Goal: Task Accomplishment & Management: Complete application form

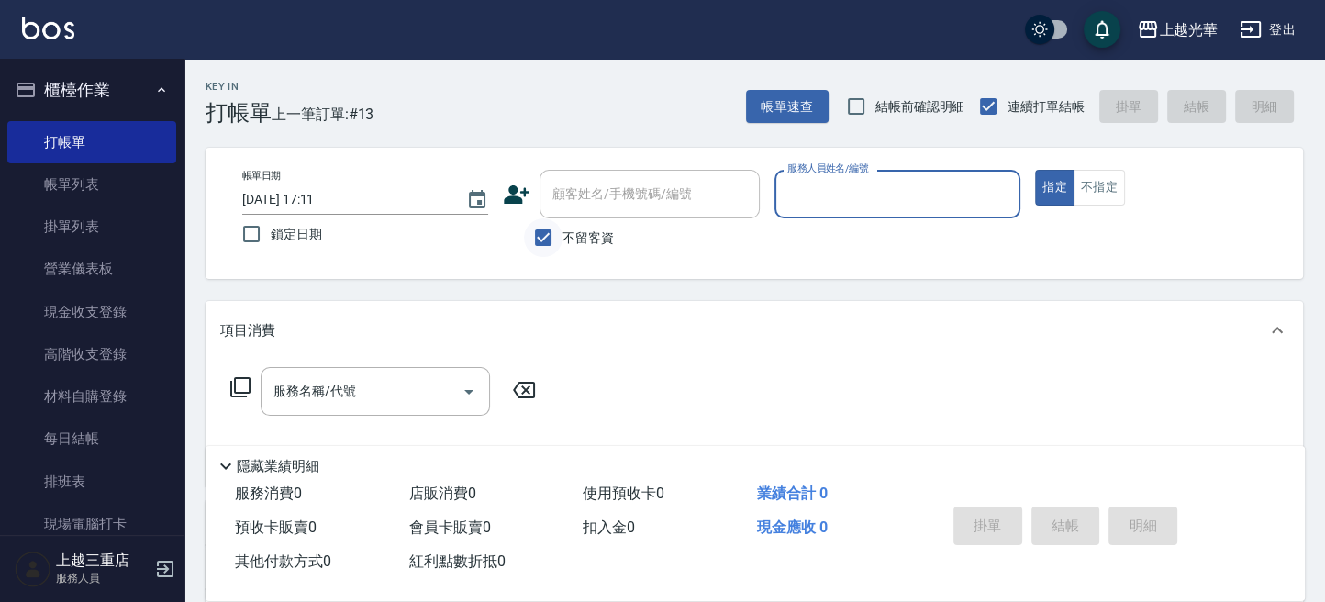
click at [543, 242] on input "不留客資" at bounding box center [543, 237] width 39 height 39
checkbox input "false"
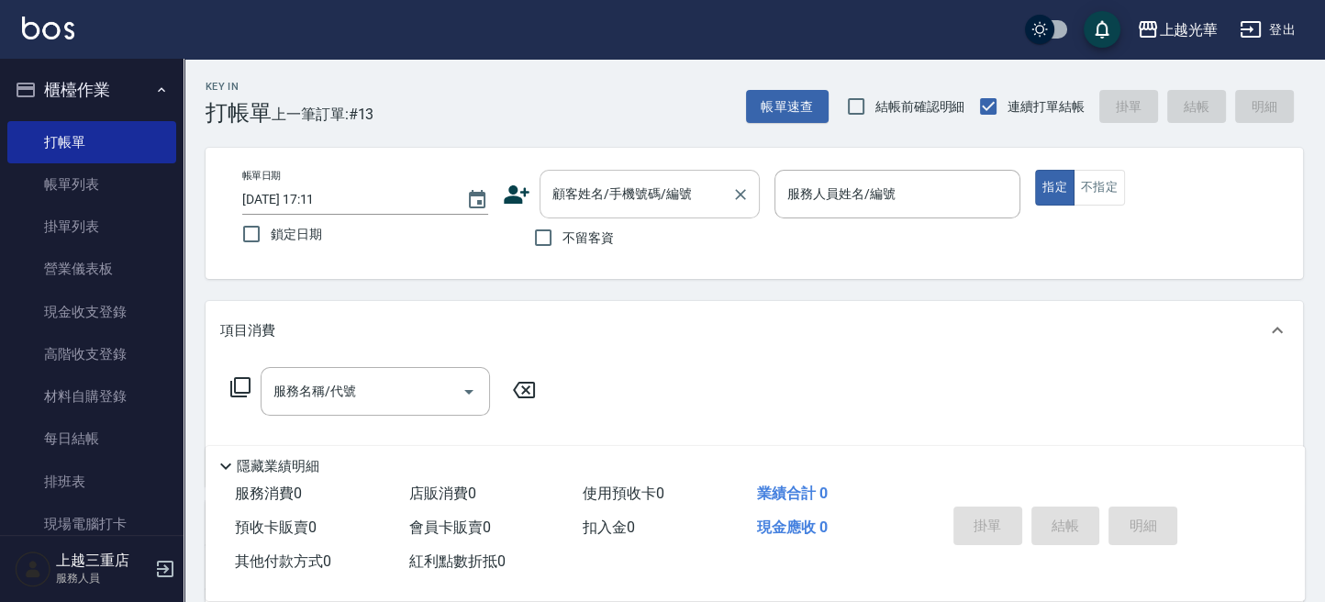
click at [571, 196] on input "顧客姓名/手機號碼/編號" at bounding box center [636, 194] width 176 height 32
click at [554, 203] on input "顧客姓名/手機號碼/編號" at bounding box center [636, 194] width 176 height 32
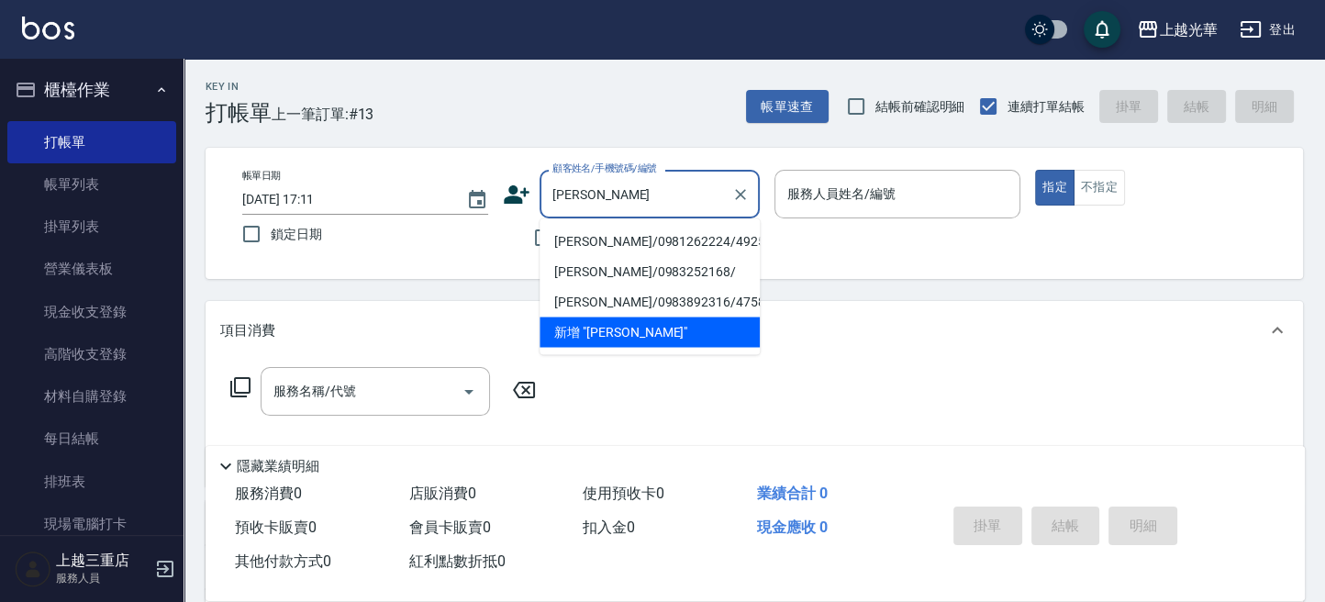
click at [595, 230] on li "[PERSON_NAME]/0981262224/4925" at bounding box center [649, 241] width 220 height 30
type input "[PERSON_NAME]/0981262224/4925"
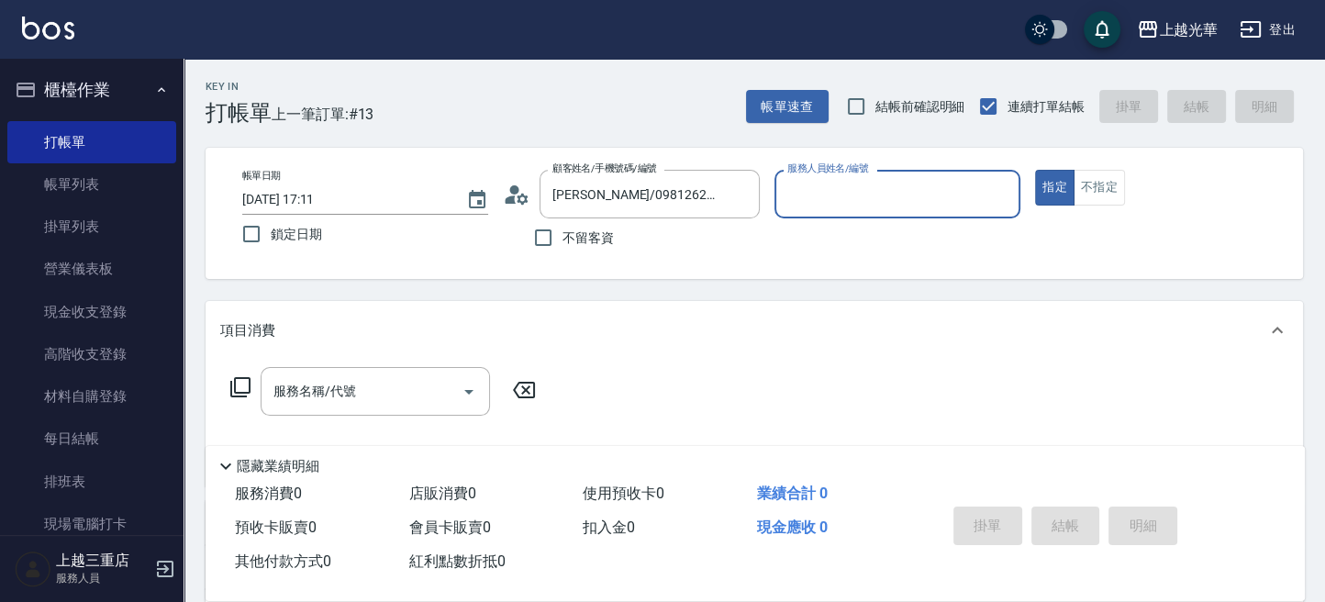
type input "小黑-3"
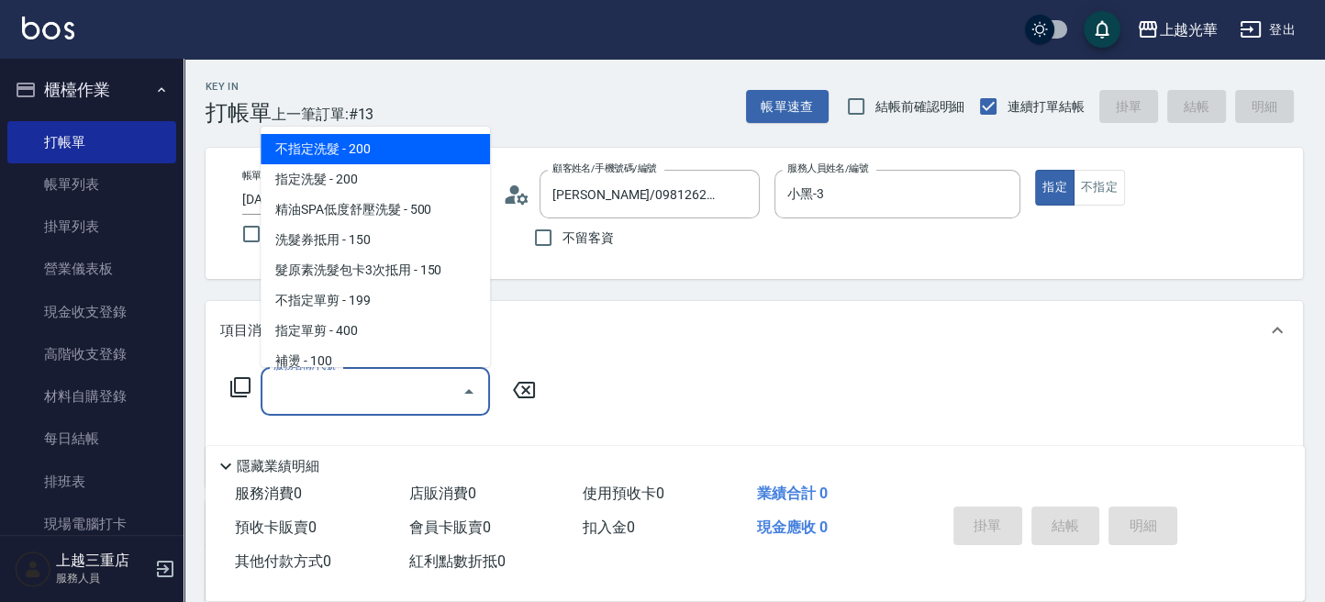
click at [369, 382] on input "服務名稱/代號" at bounding box center [361, 391] width 185 height 32
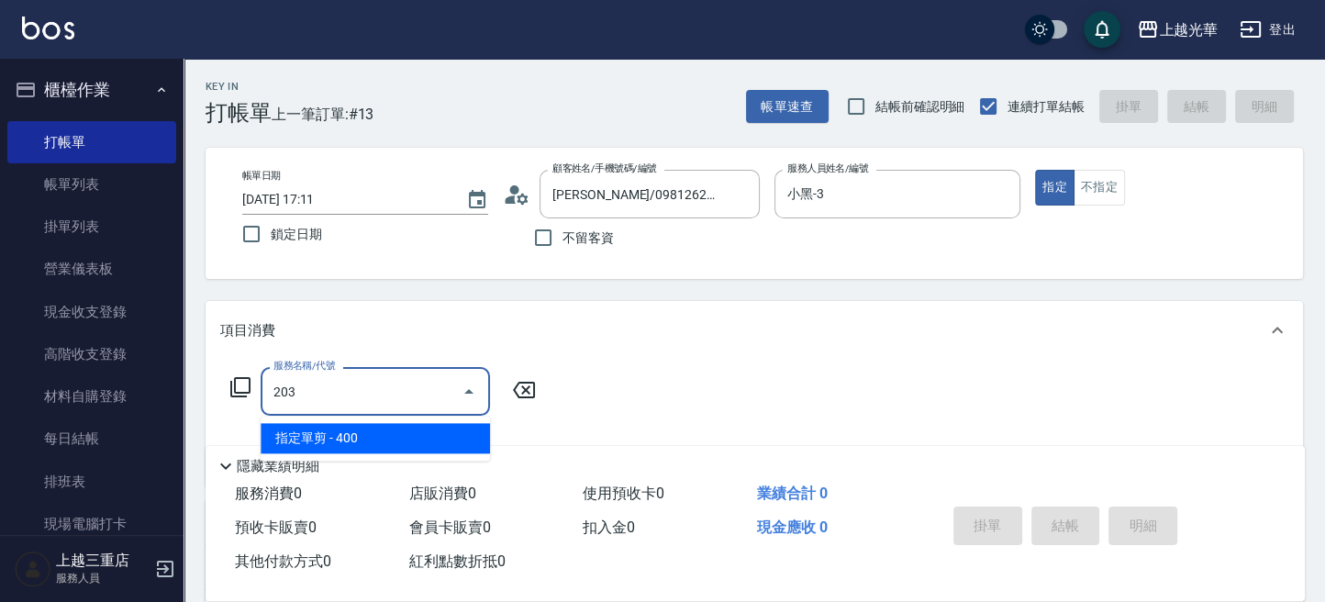
type input "指定單剪(203)"
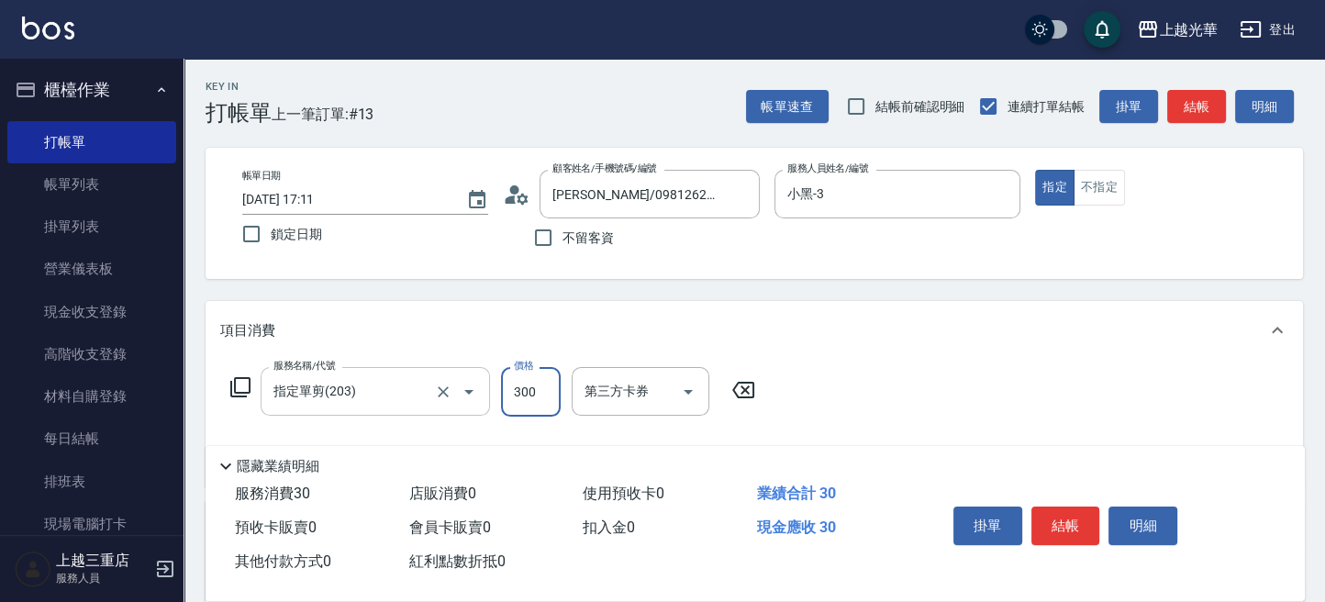
type input "300"
click at [1063, 509] on button "結帳" at bounding box center [1065, 525] width 69 height 39
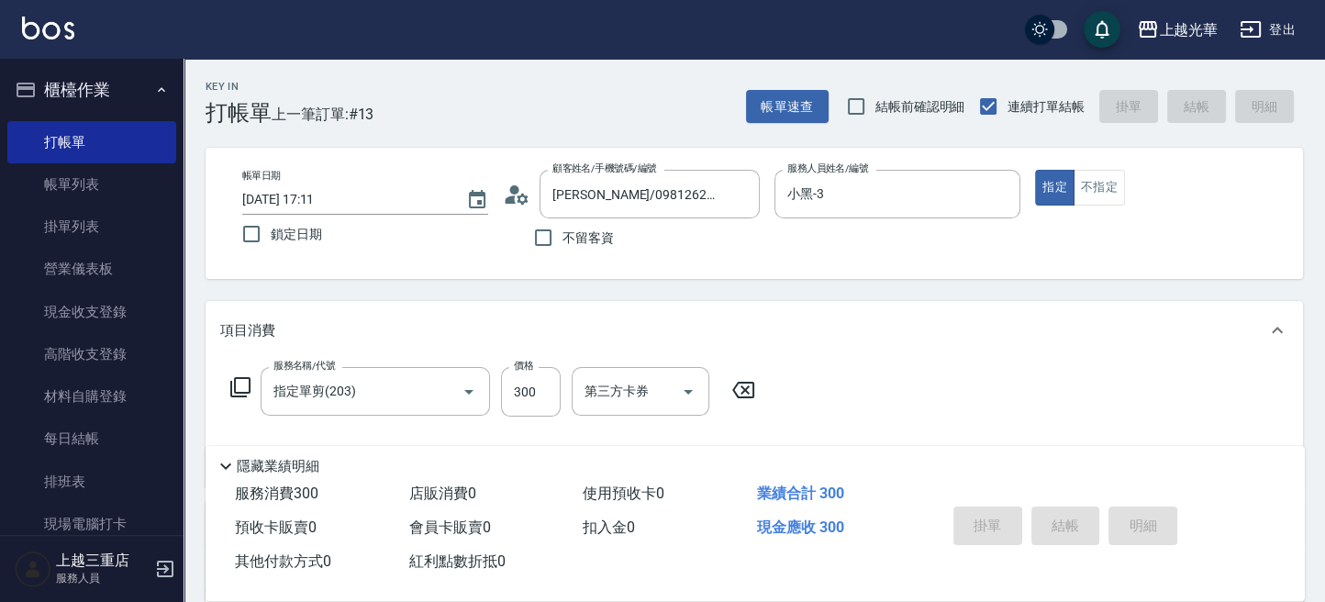
type input "[DATE] 17:45"
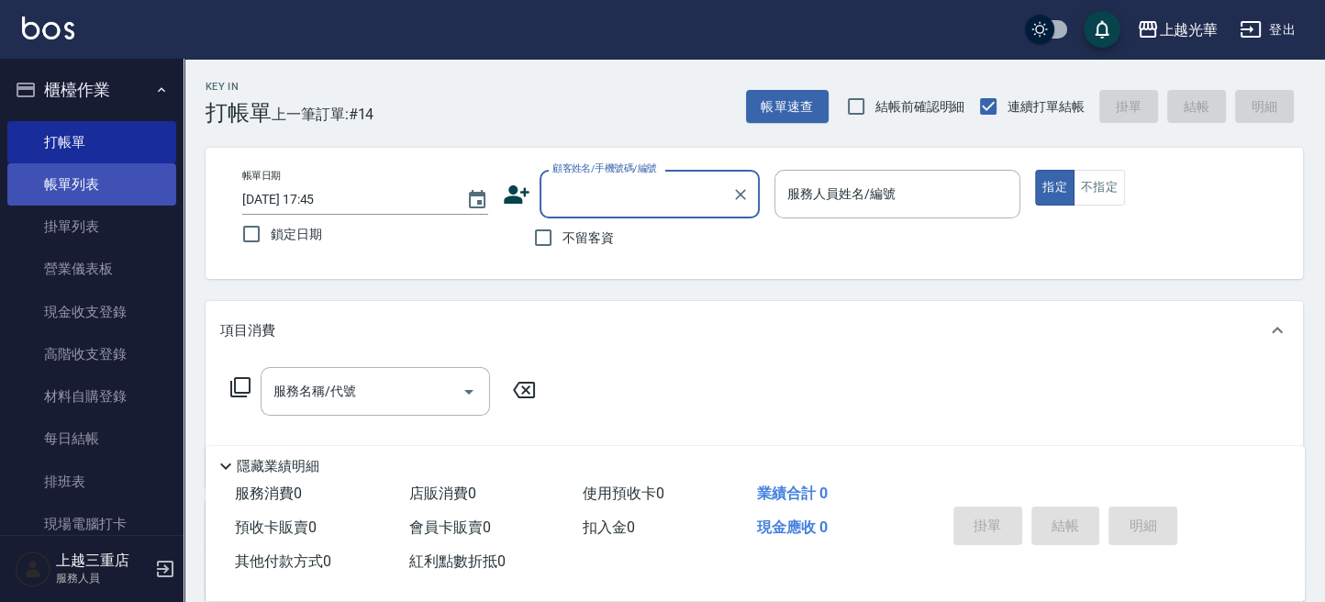
click at [82, 175] on link "帳單列表" at bounding box center [91, 184] width 169 height 42
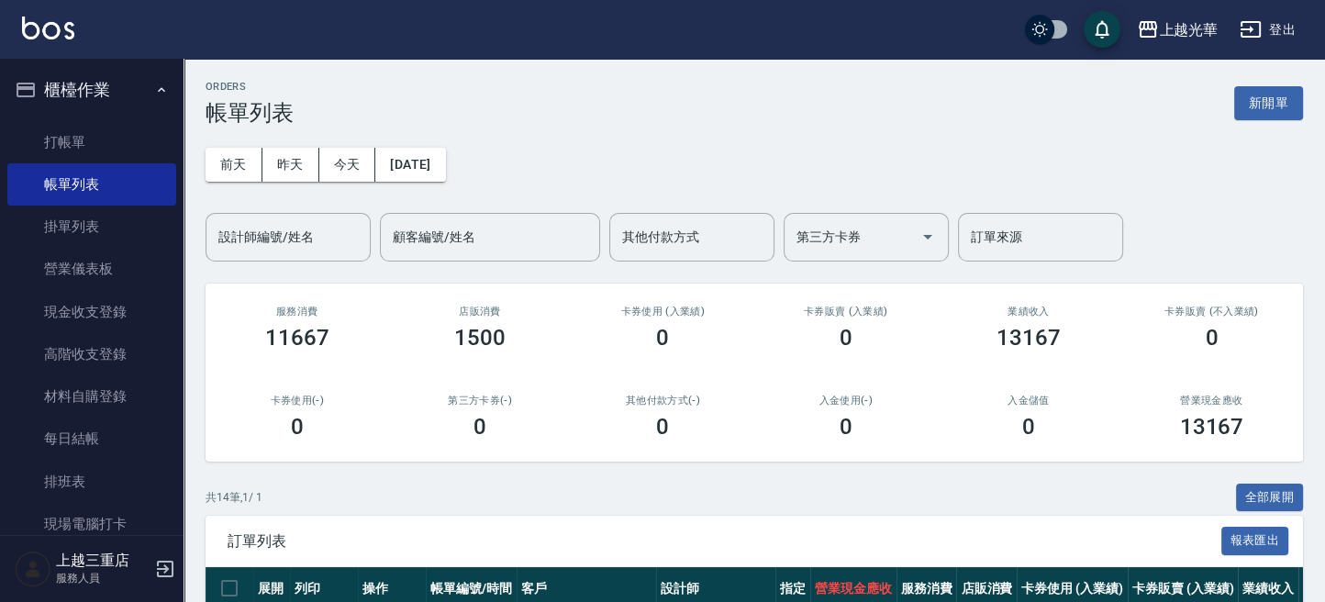
click at [246, 236] on input "設計師編號/姓名" at bounding box center [288, 237] width 149 height 32
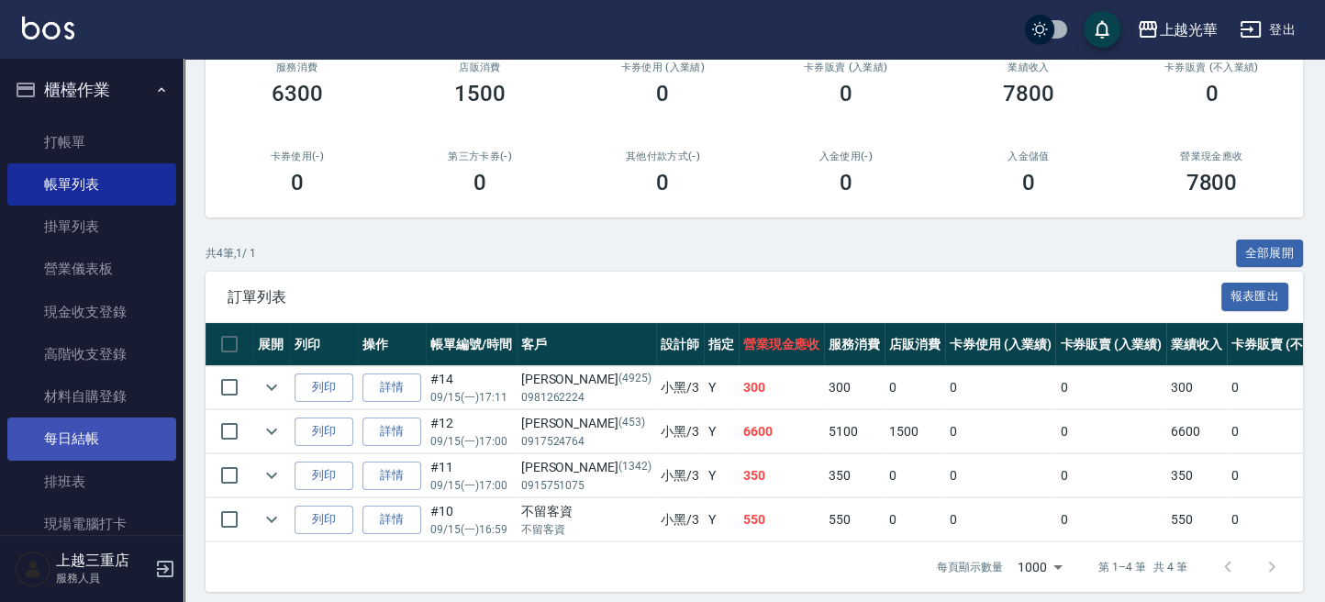
scroll to position [244, 0]
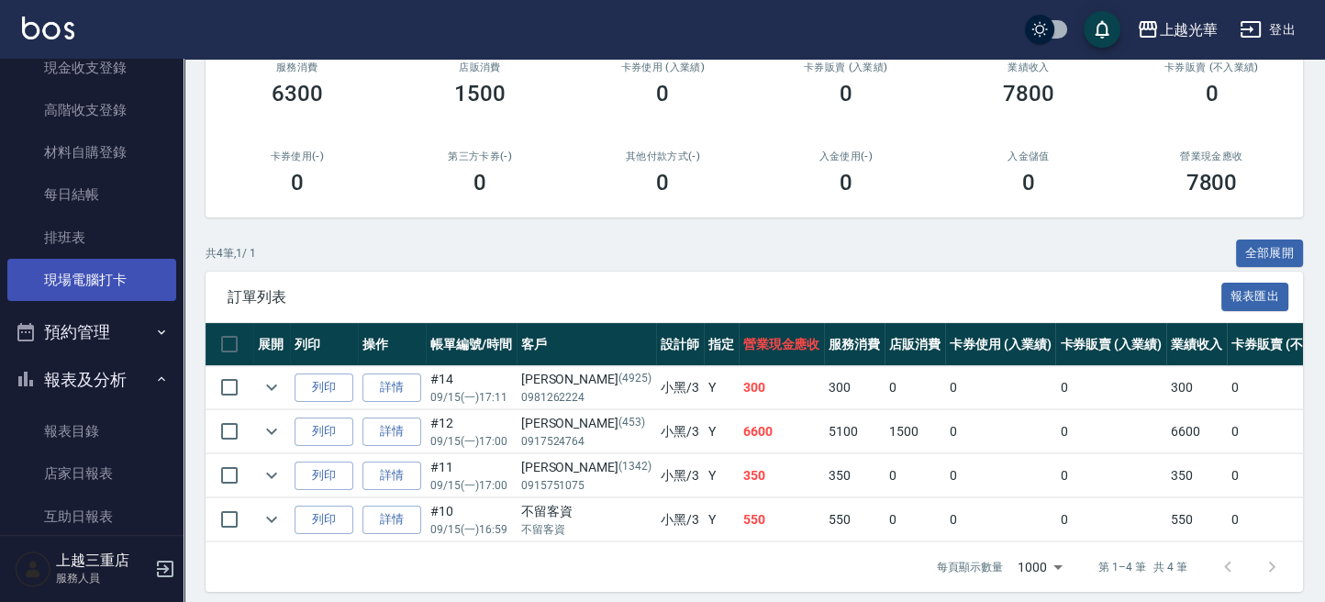
type input "小黑-3"
click at [117, 280] on link "現場電腦打卡" at bounding box center [91, 280] width 169 height 42
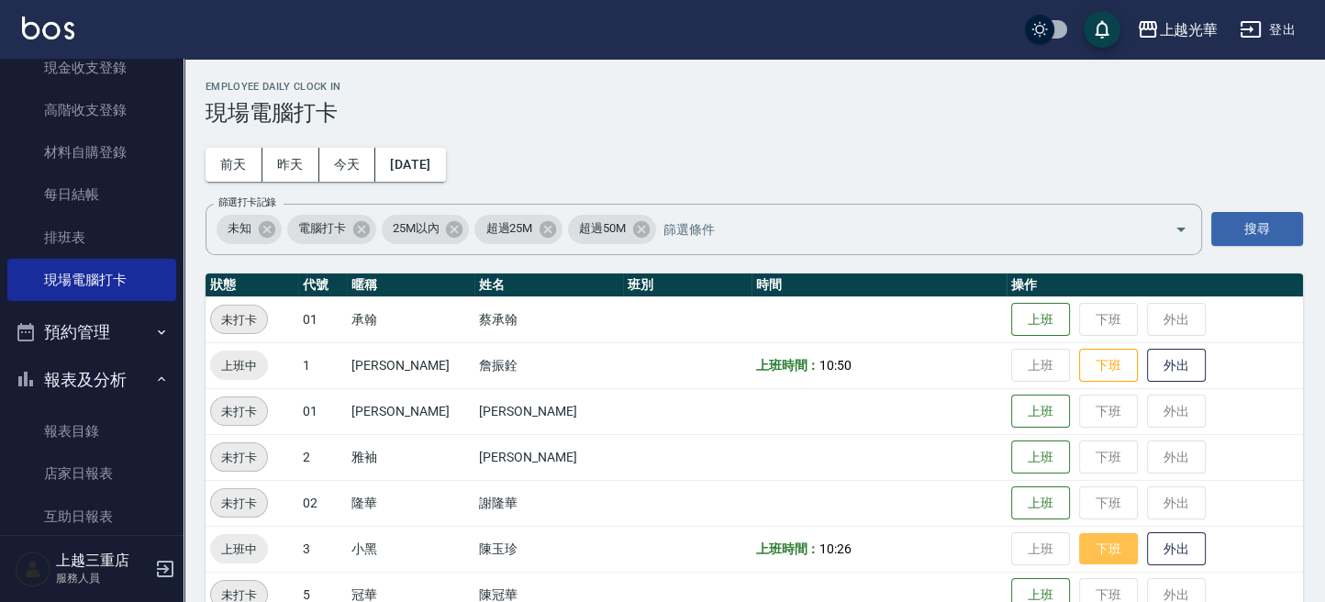
click at [1090, 536] on button "下班" at bounding box center [1108, 549] width 59 height 32
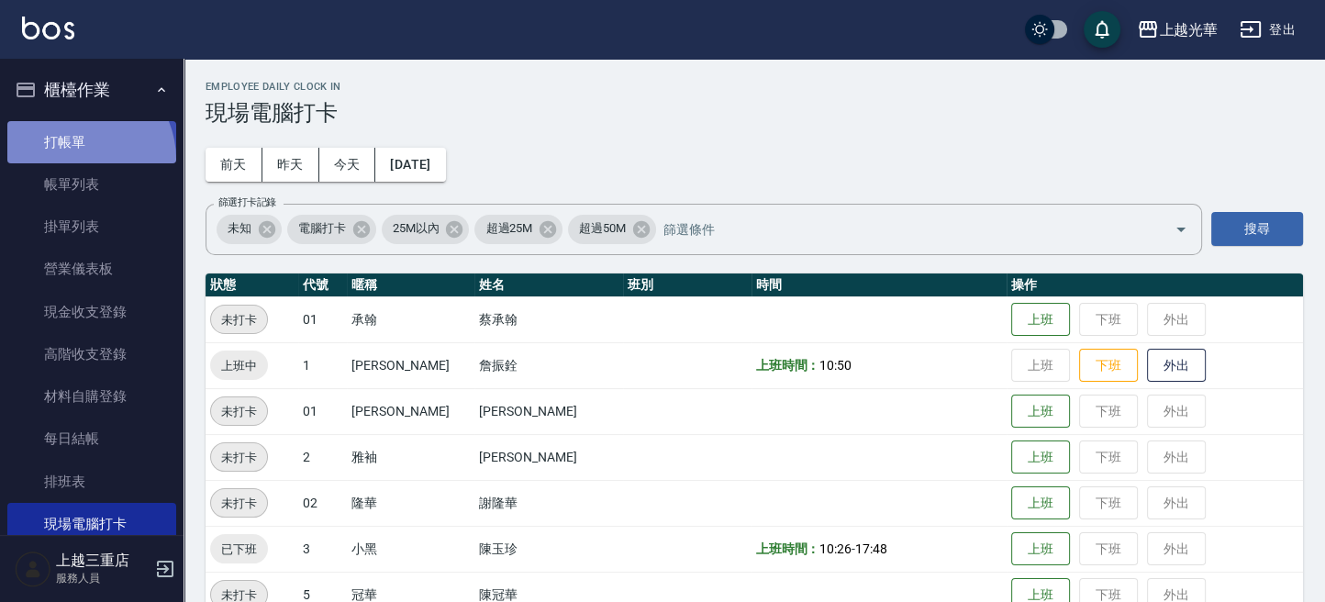
click at [74, 159] on link "打帳單" at bounding box center [91, 142] width 169 height 42
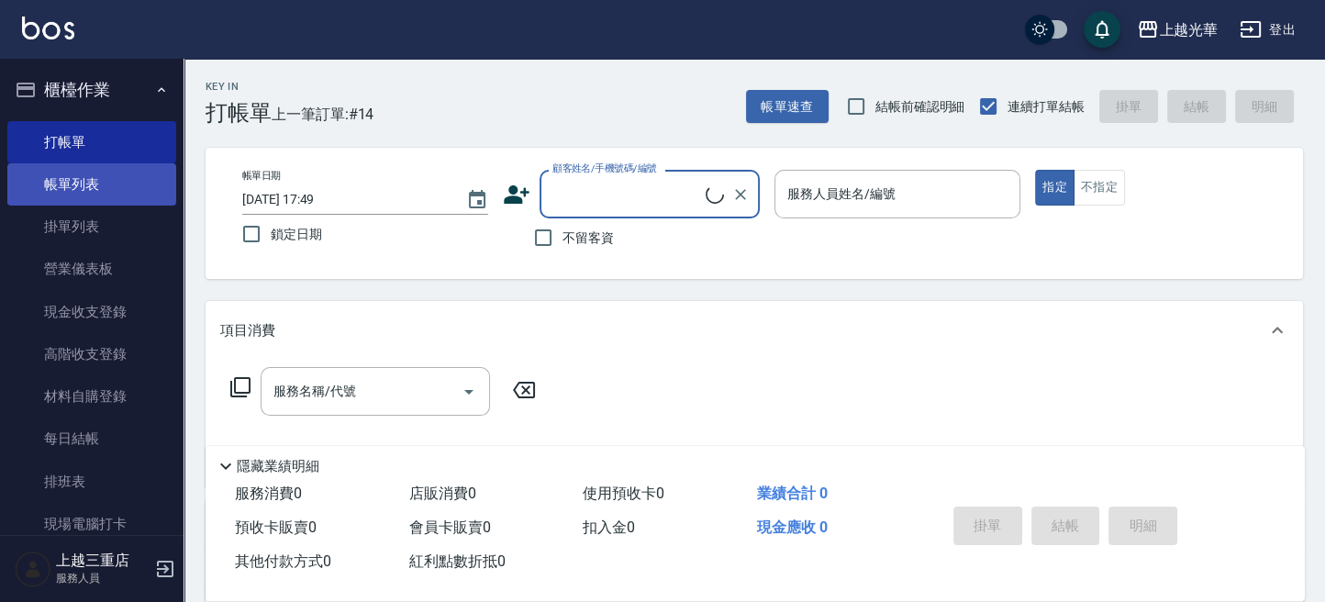
click at [77, 180] on link "帳單列表" at bounding box center [91, 184] width 169 height 42
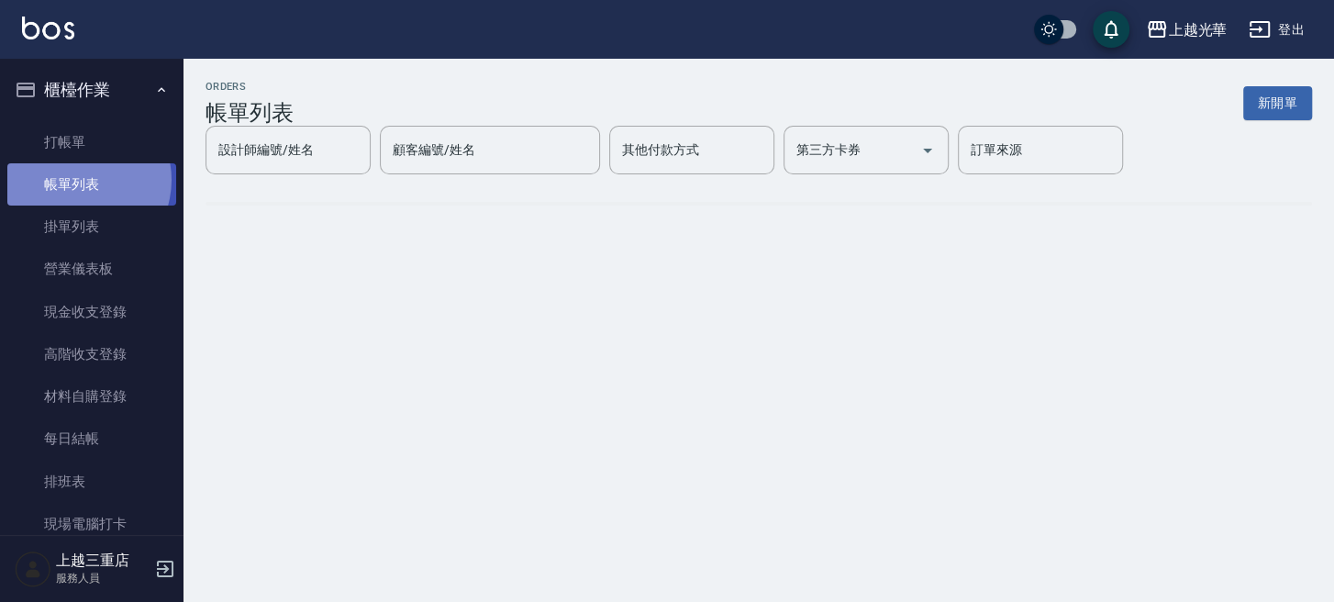
click at [77, 180] on link "帳單列表" at bounding box center [91, 184] width 169 height 42
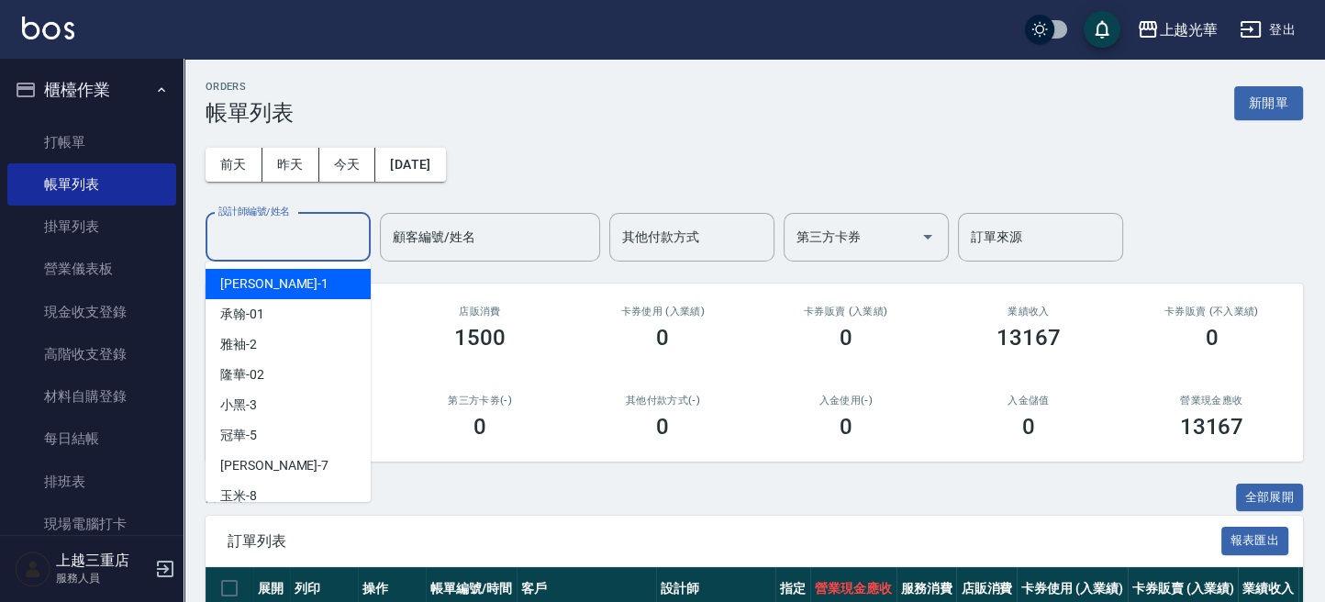
click at [311, 244] on input "設計師編號/姓名" at bounding box center [288, 237] width 149 height 32
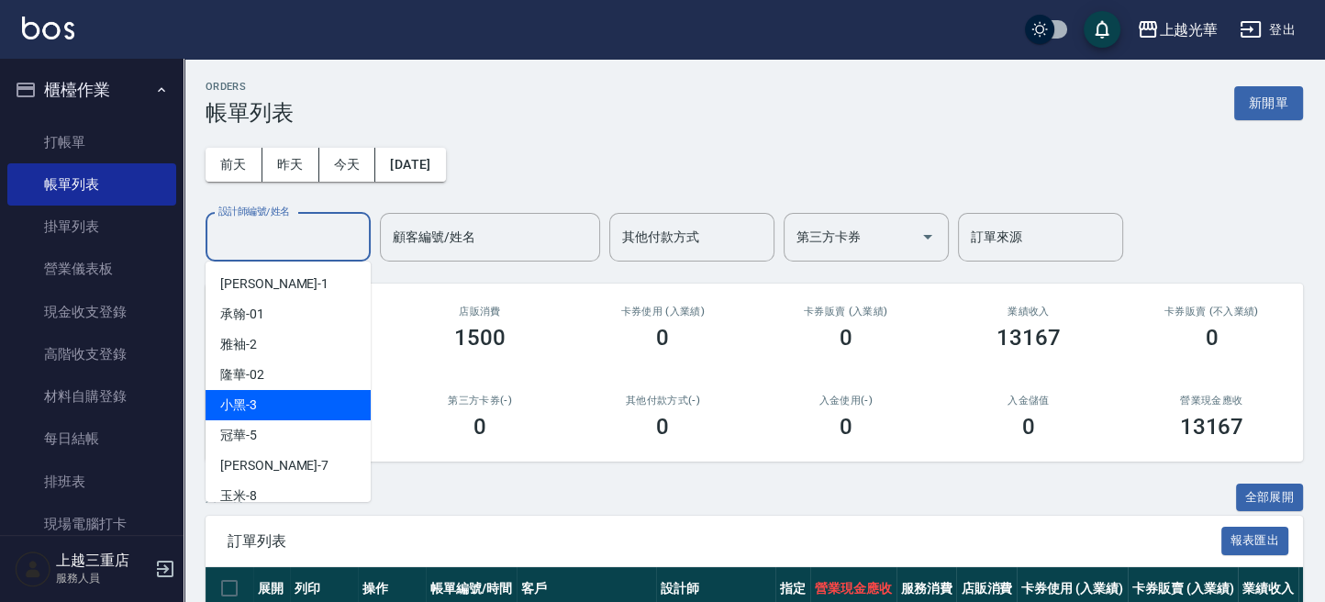
click at [266, 392] on div "小黑 -3" at bounding box center [287, 405] width 165 height 30
type input "小黑-3"
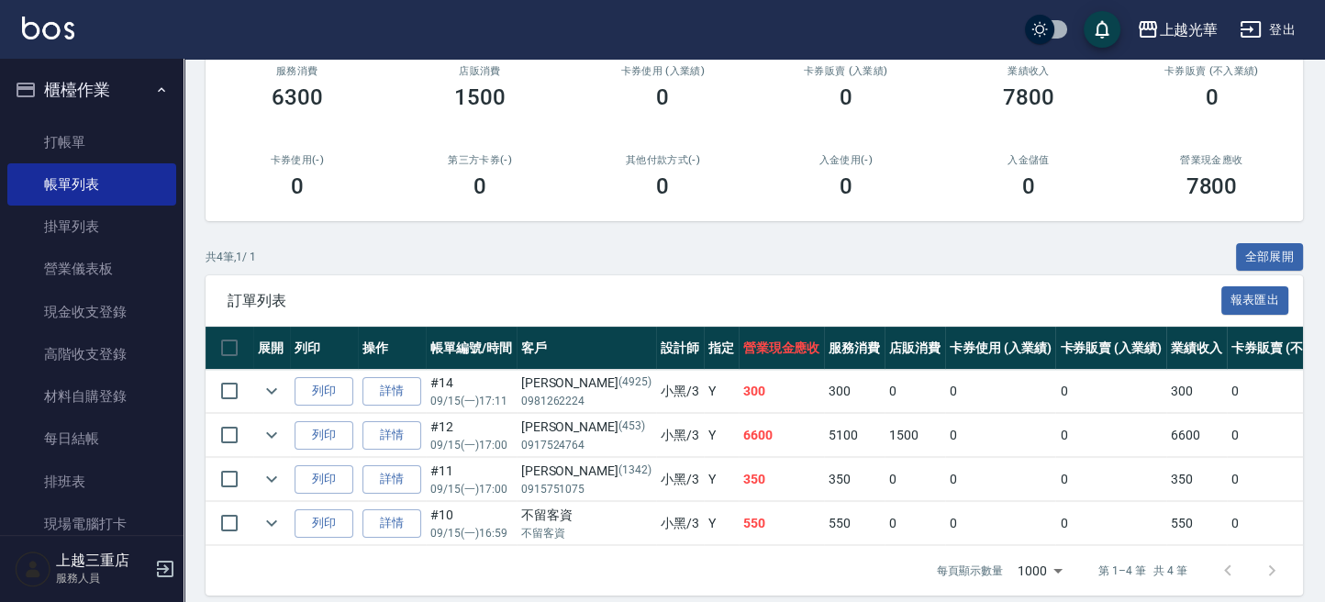
scroll to position [244, 0]
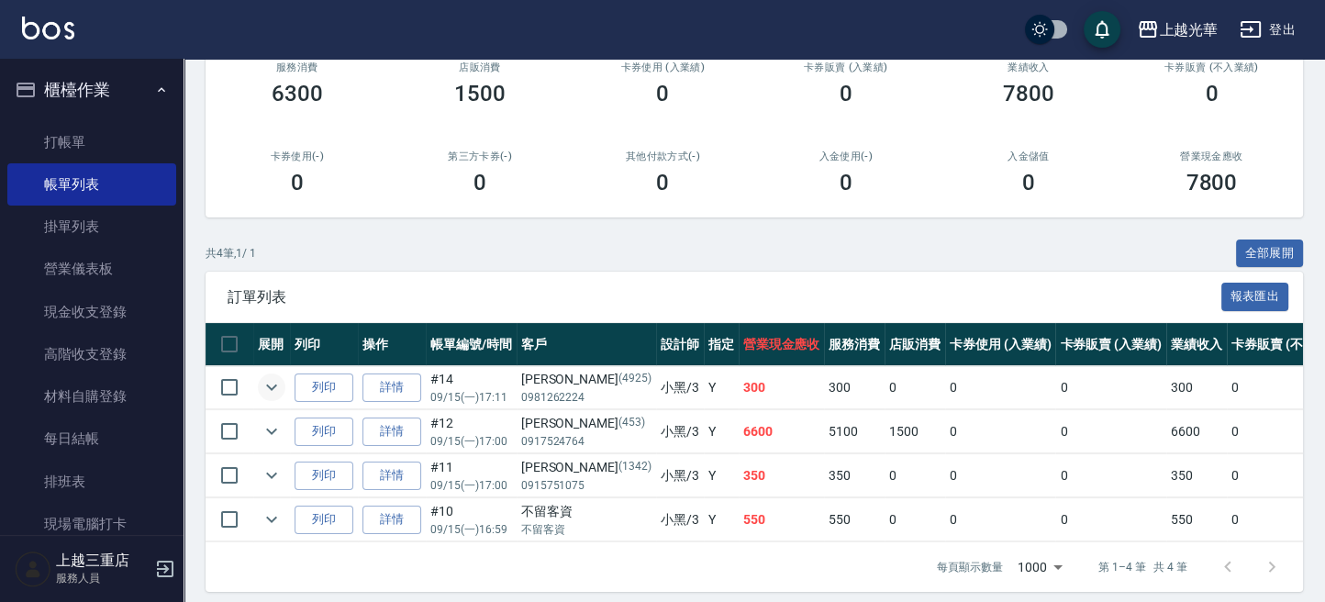
click at [269, 385] on icon "expand row" at bounding box center [271, 387] width 11 height 6
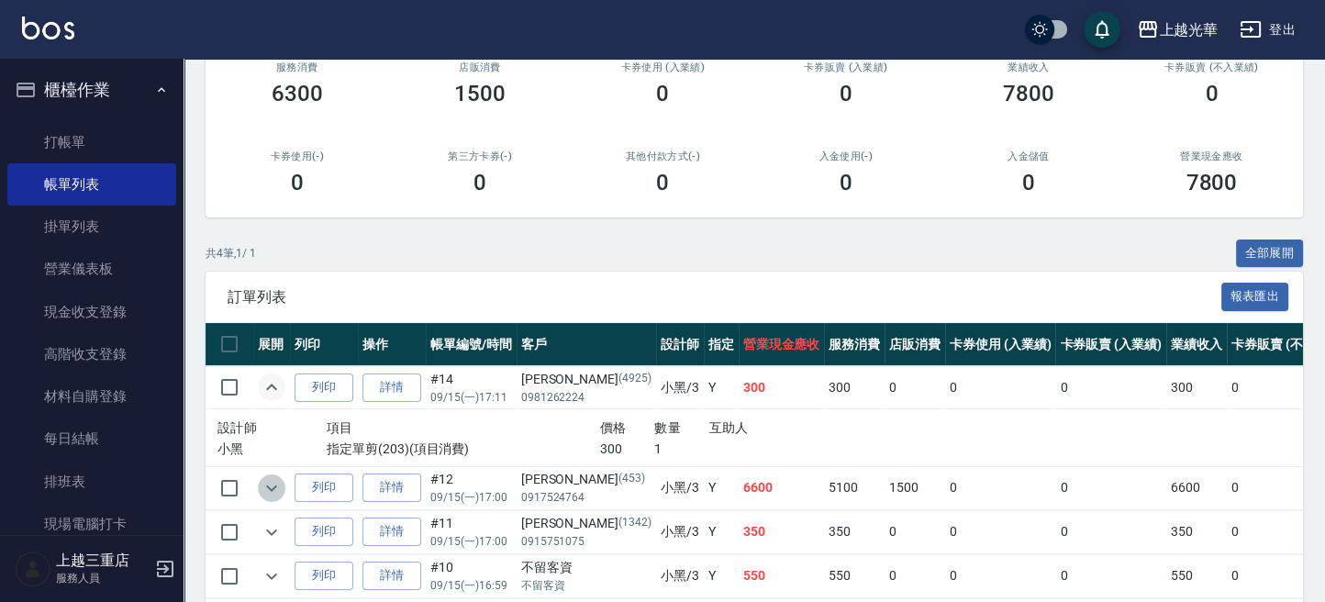
click at [268, 480] on icon "expand row" at bounding box center [272, 488] width 22 height 22
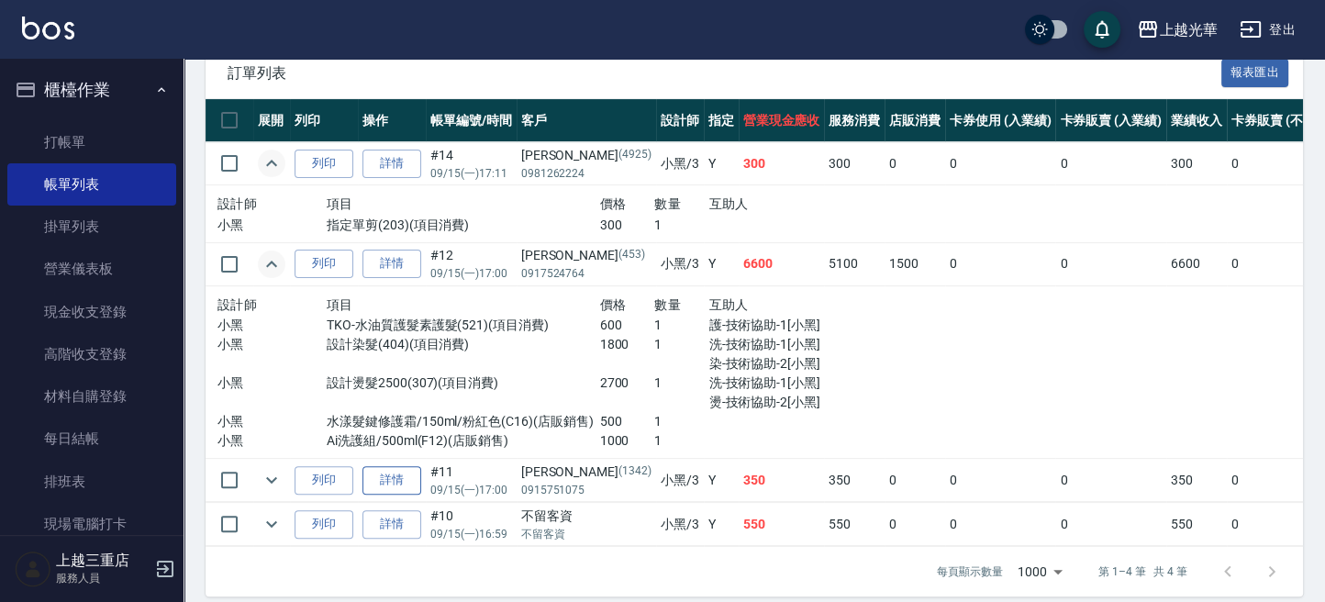
scroll to position [500, 0]
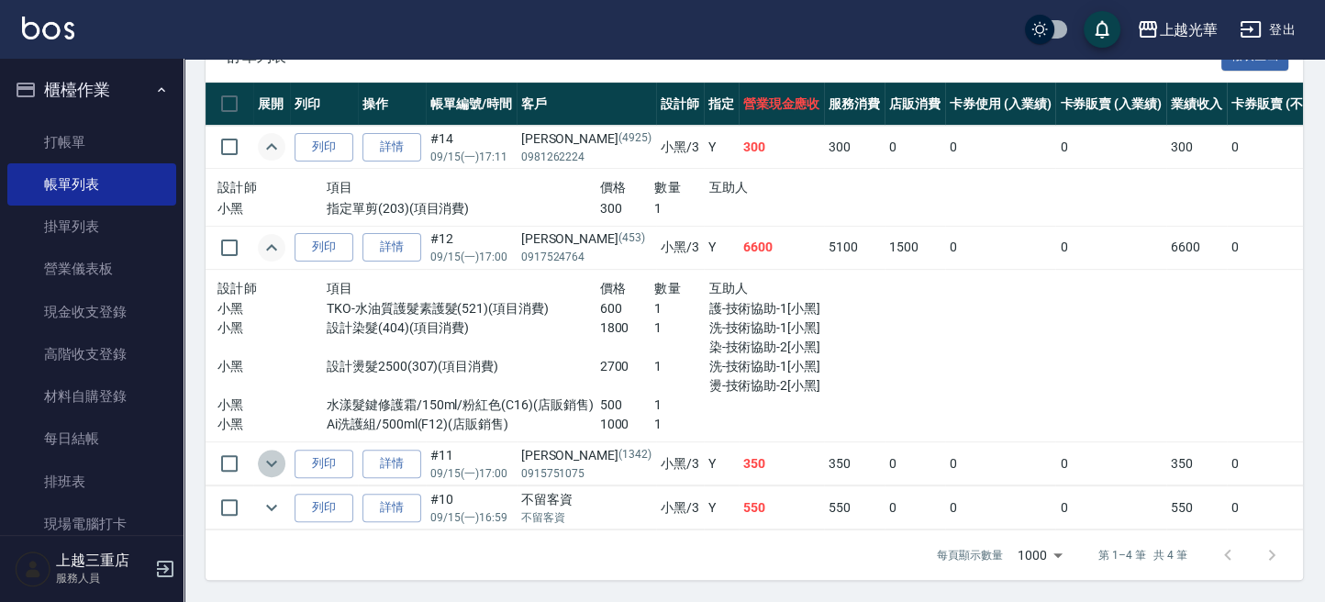
click at [275, 452] on icon "expand row" at bounding box center [272, 463] width 22 height 22
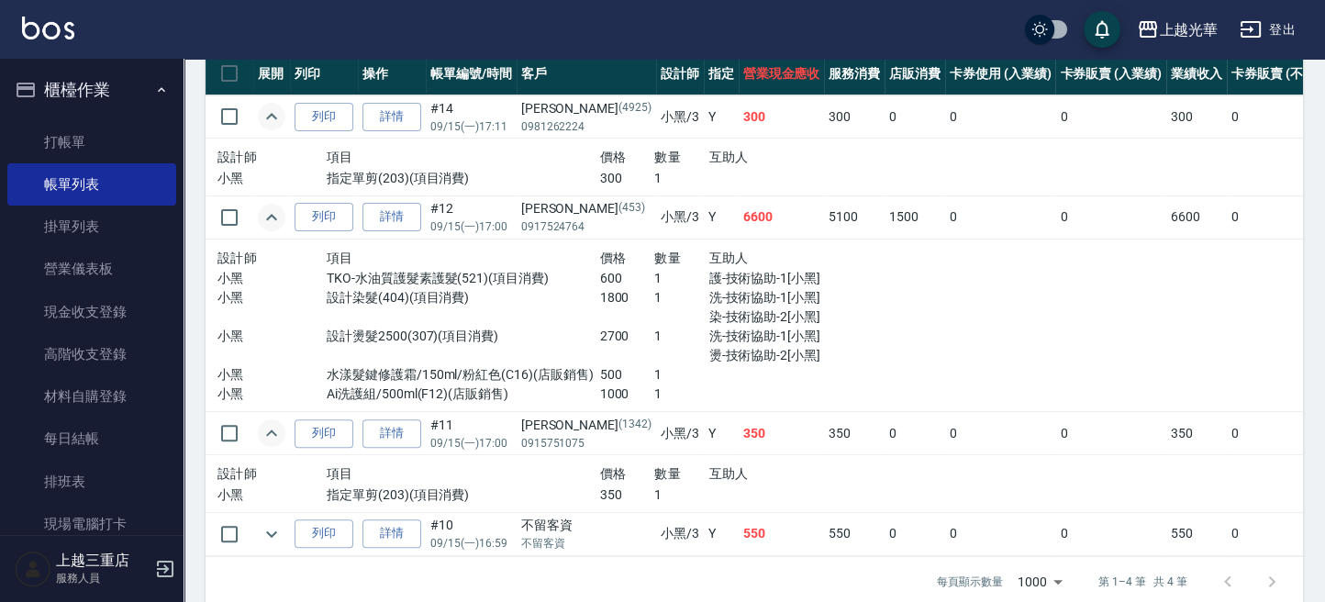
scroll to position [557, 0]
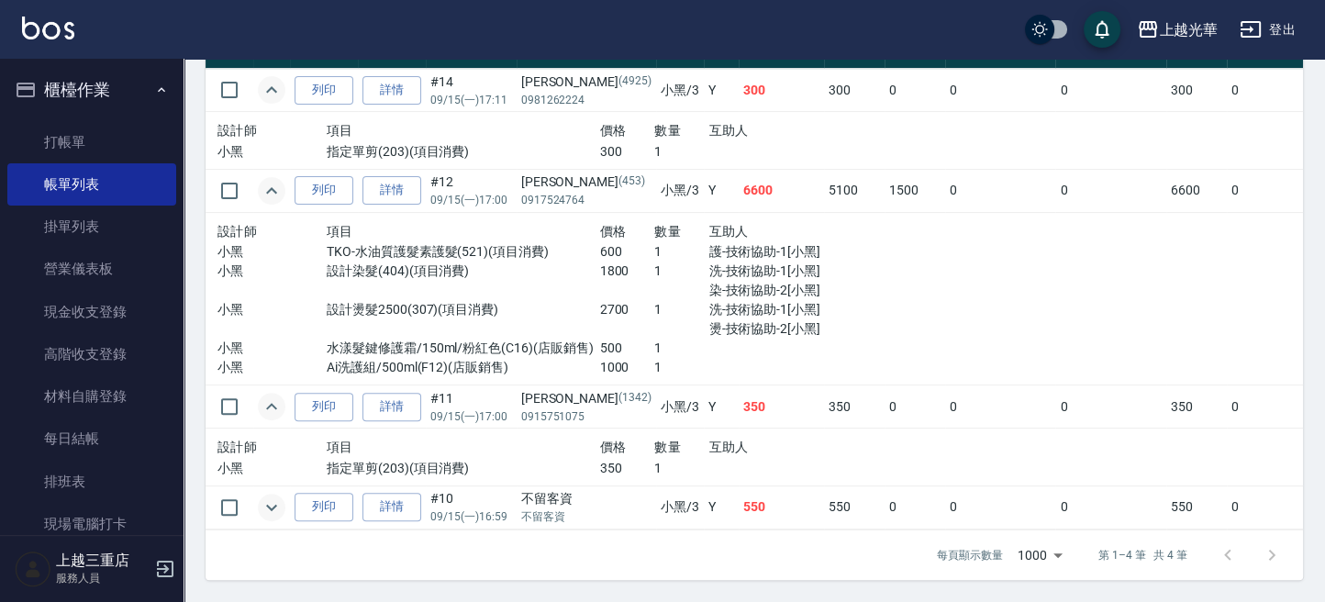
click at [266, 496] on icon "expand row" at bounding box center [272, 507] width 22 height 22
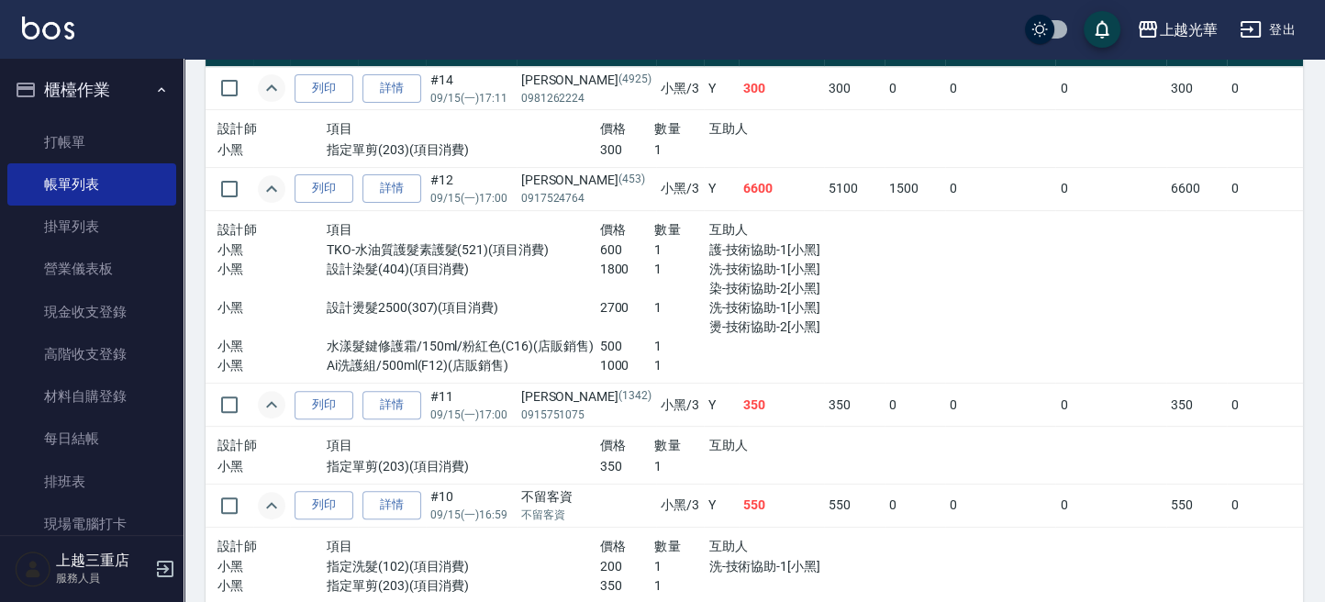
scroll to position [387, 0]
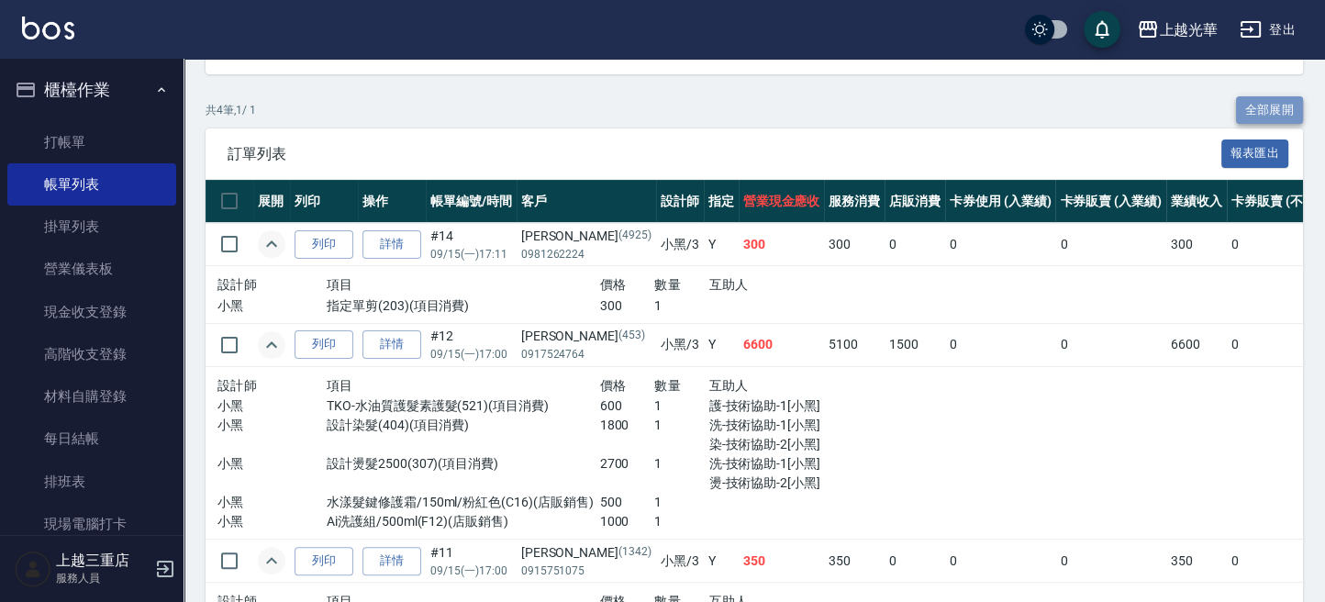
click at [1256, 110] on button "全部展開" at bounding box center [1270, 110] width 68 height 28
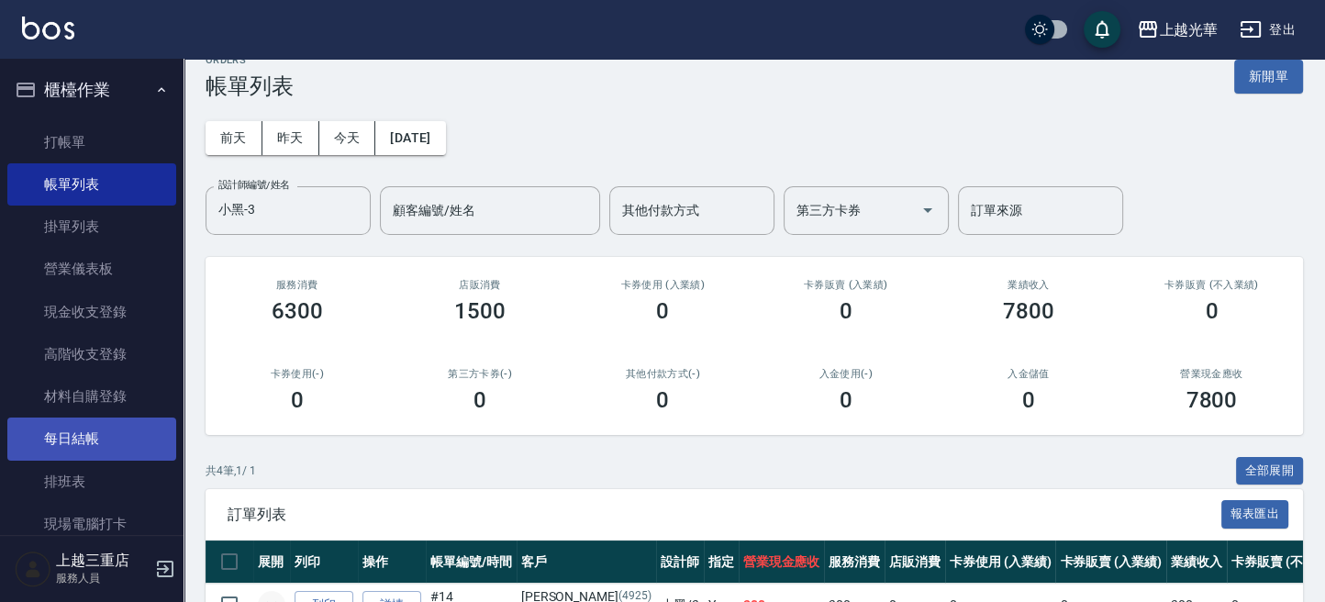
scroll to position [367, 0]
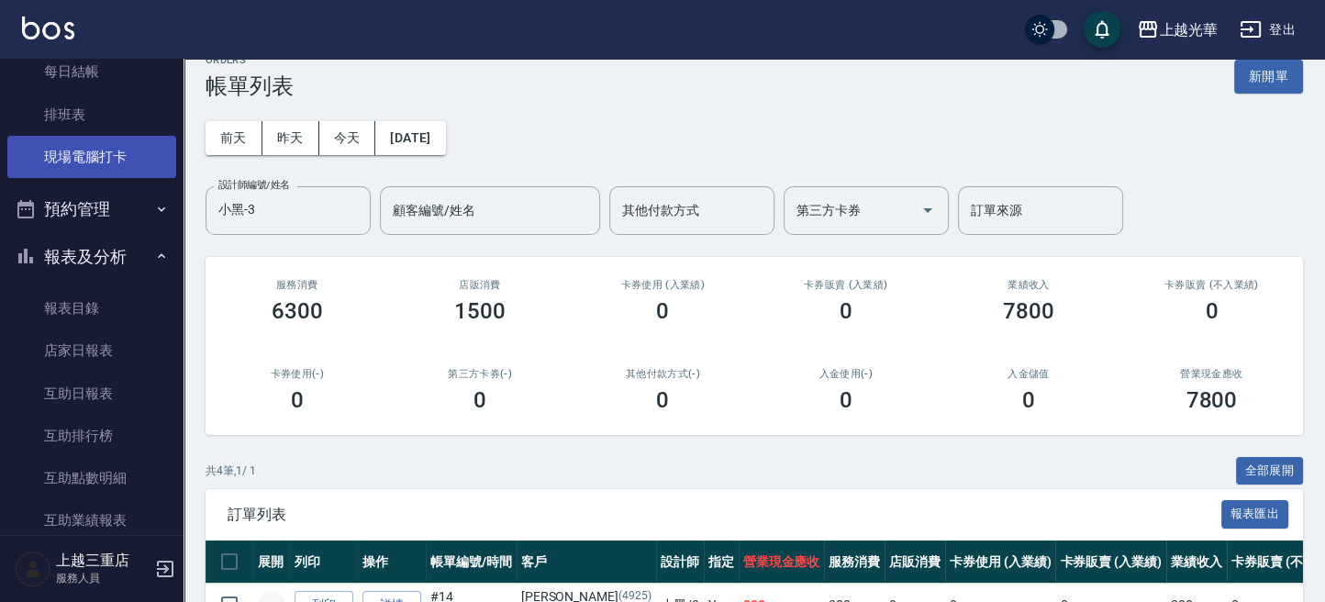
click at [99, 162] on link "現場電腦打卡" at bounding box center [91, 157] width 169 height 42
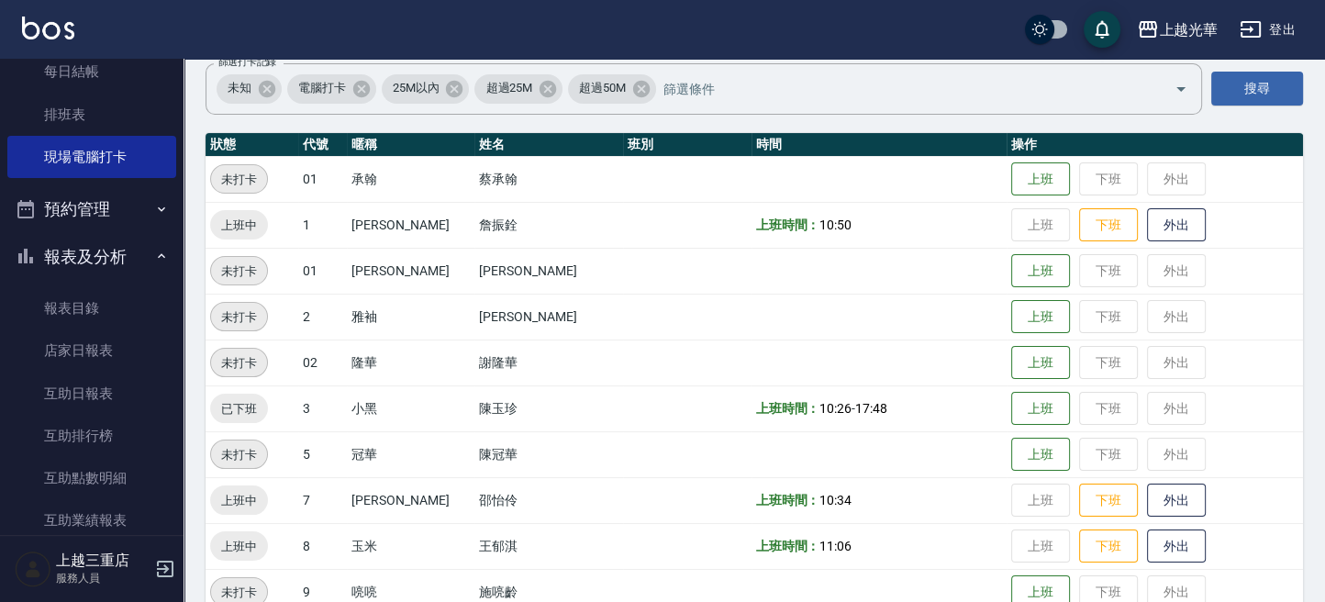
scroll to position [6, 0]
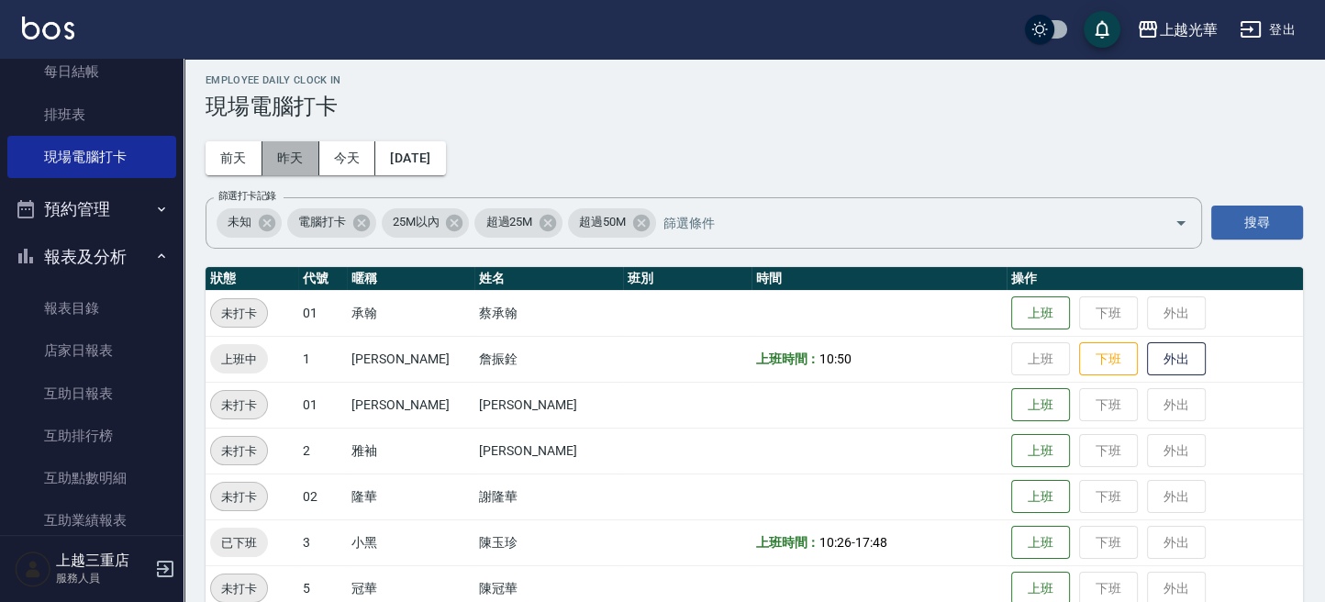
click at [281, 172] on button "昨天" at bounding box center [290, 158] width 57 height 34
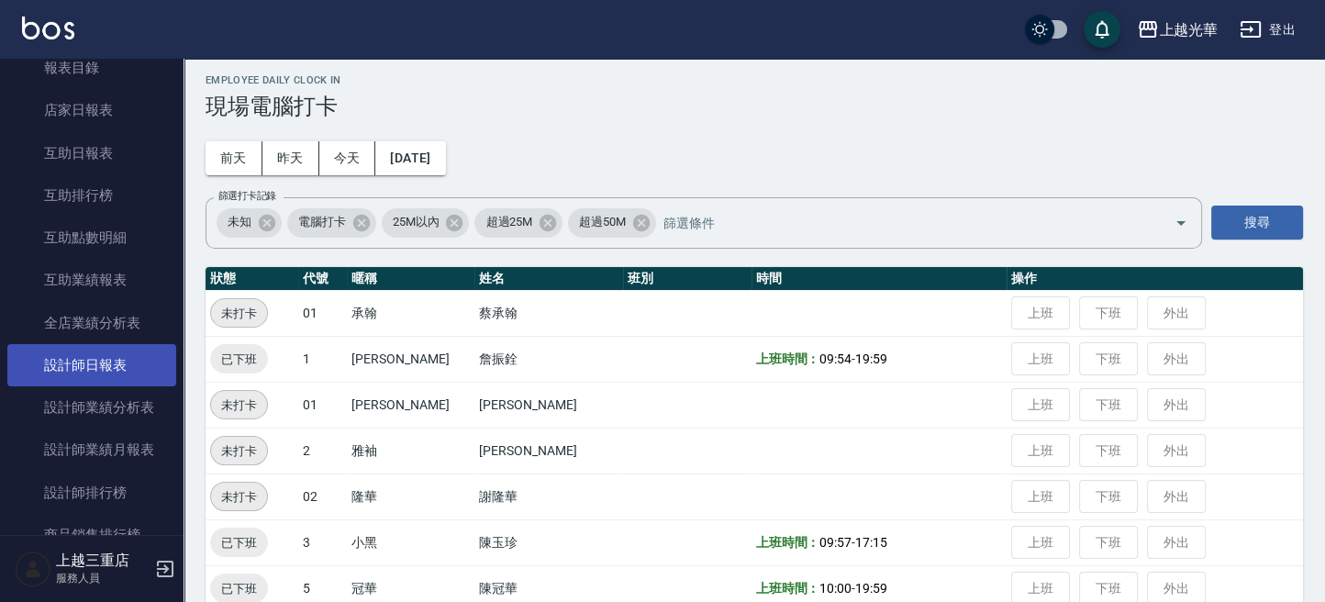
scroll to position [734, 0]
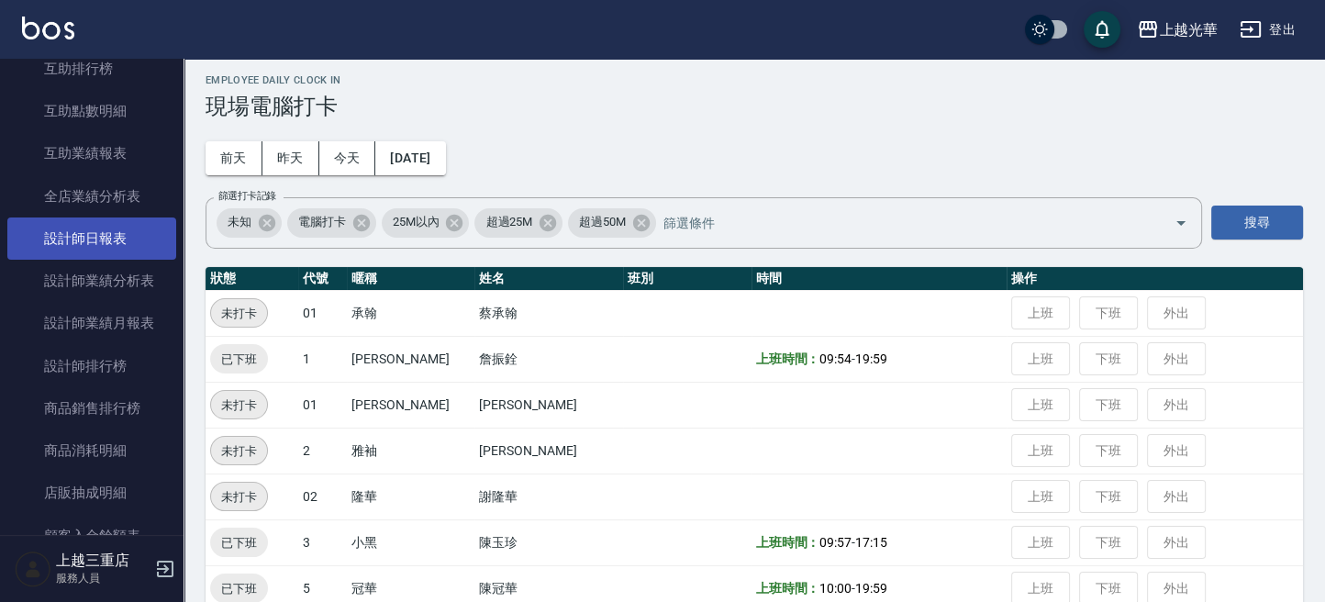
click at [87, 234] on link "設計師日報表" at bounding box center [91, 238] width 169 height 42
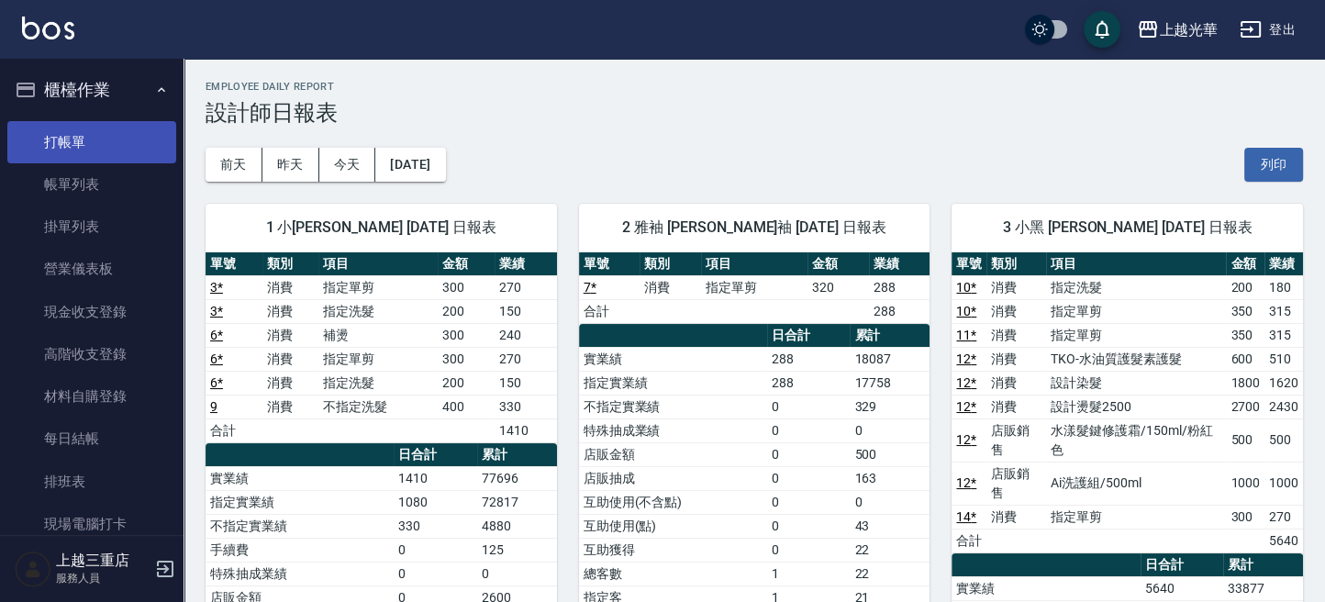
click at [84, 152] on link "打帳單" at bounding box center [91, 142] width 169 height 42
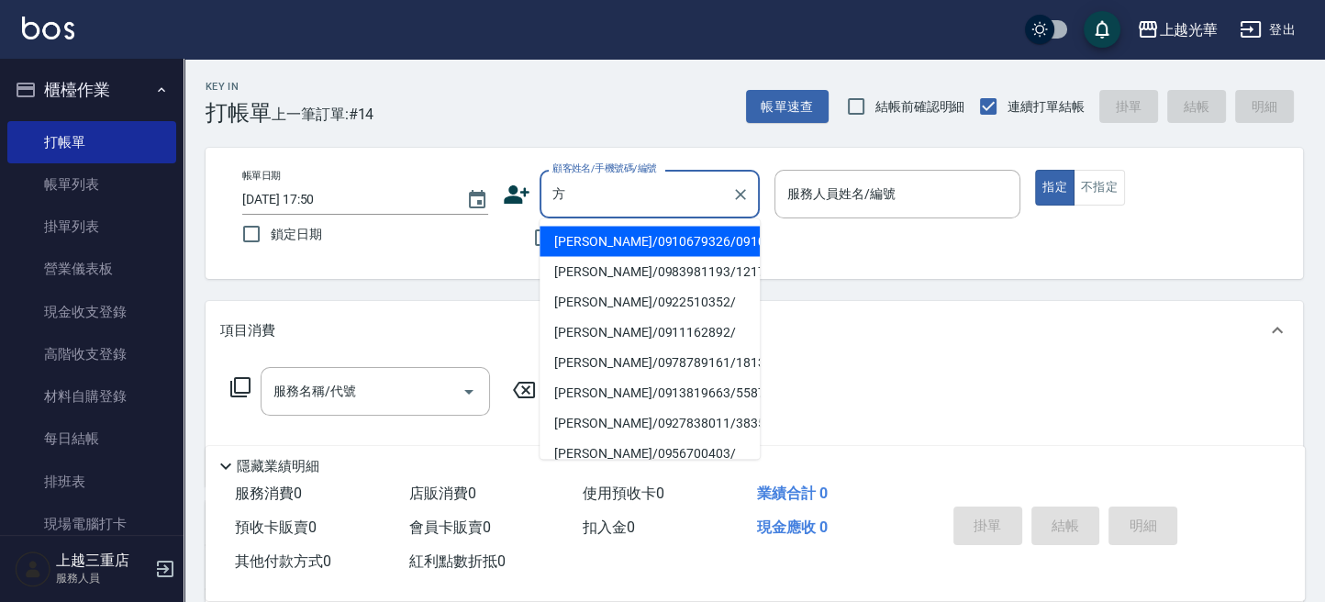
click at [626, 256] on li "[PERSON_NAME]/0910679326/0910679326" at bounding box center [649, 241] width 220 height 30
type input "[PERSON_NAME]/0910679326/0910679326"
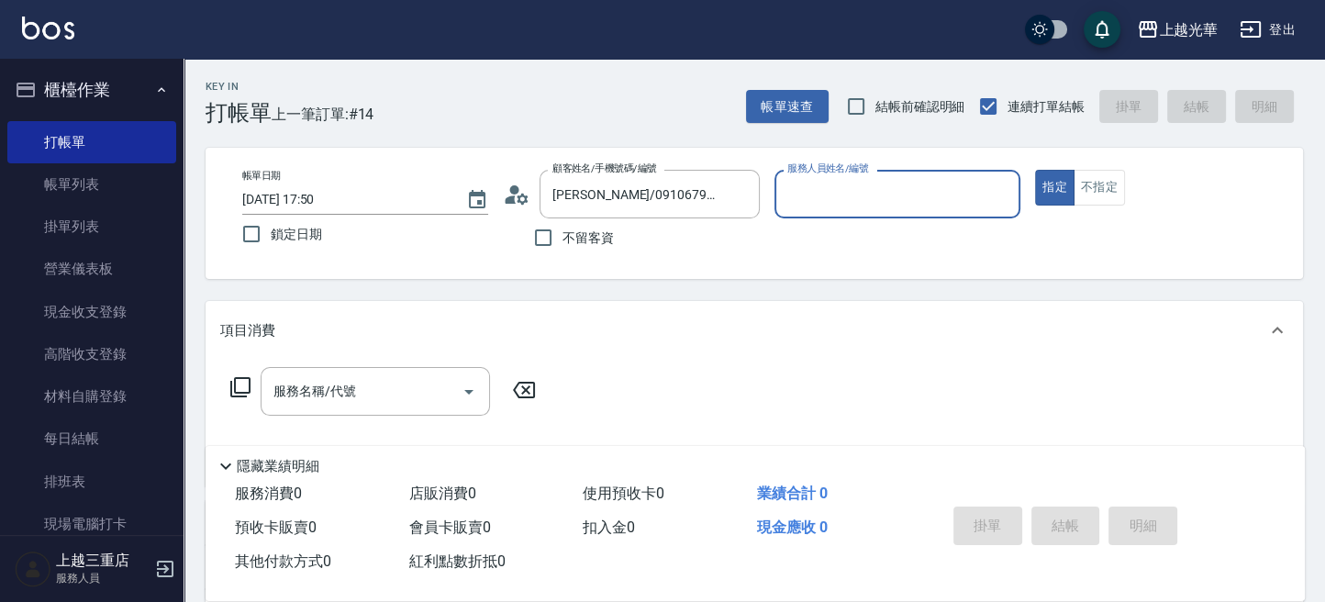
type input "雅袖-2"
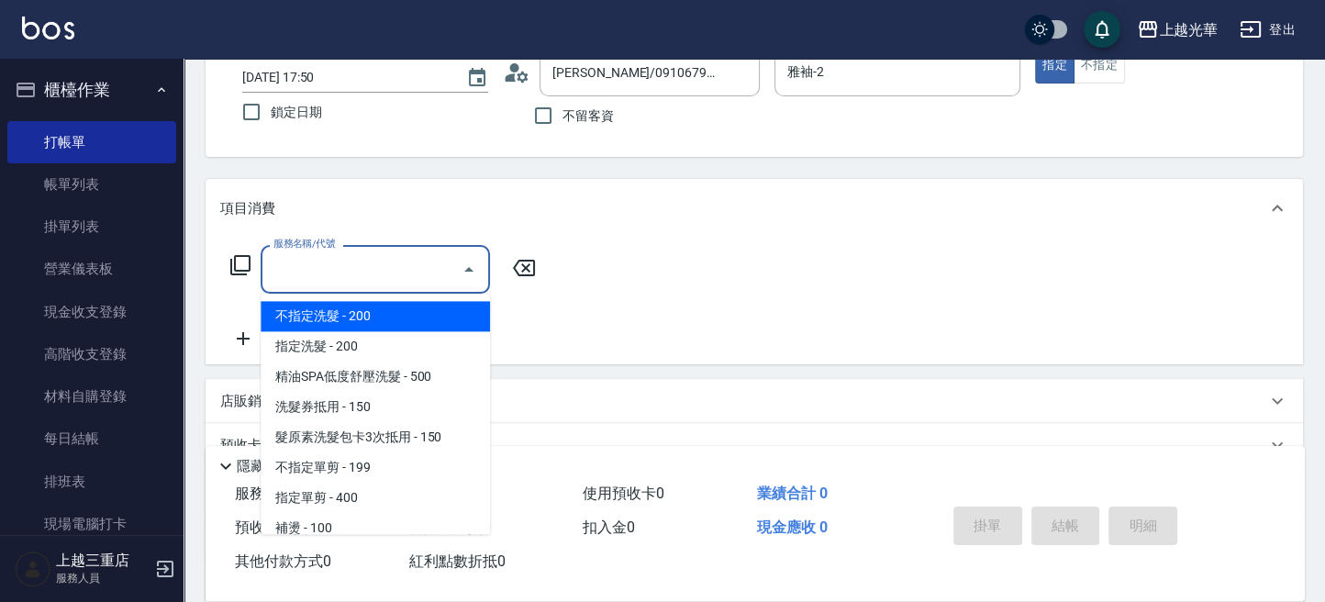
click at [396, 276] on input "服務名稱/代號" at bounding box center [361, 269] width 185 height 32
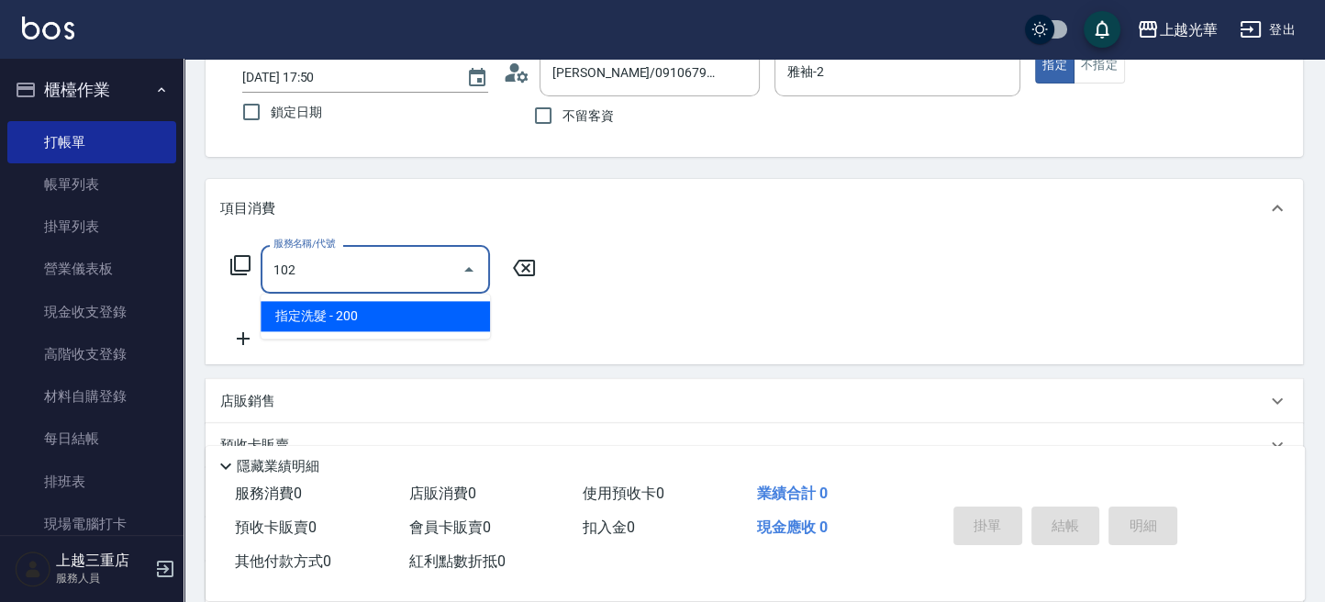
type input "指定洗髮(102)"
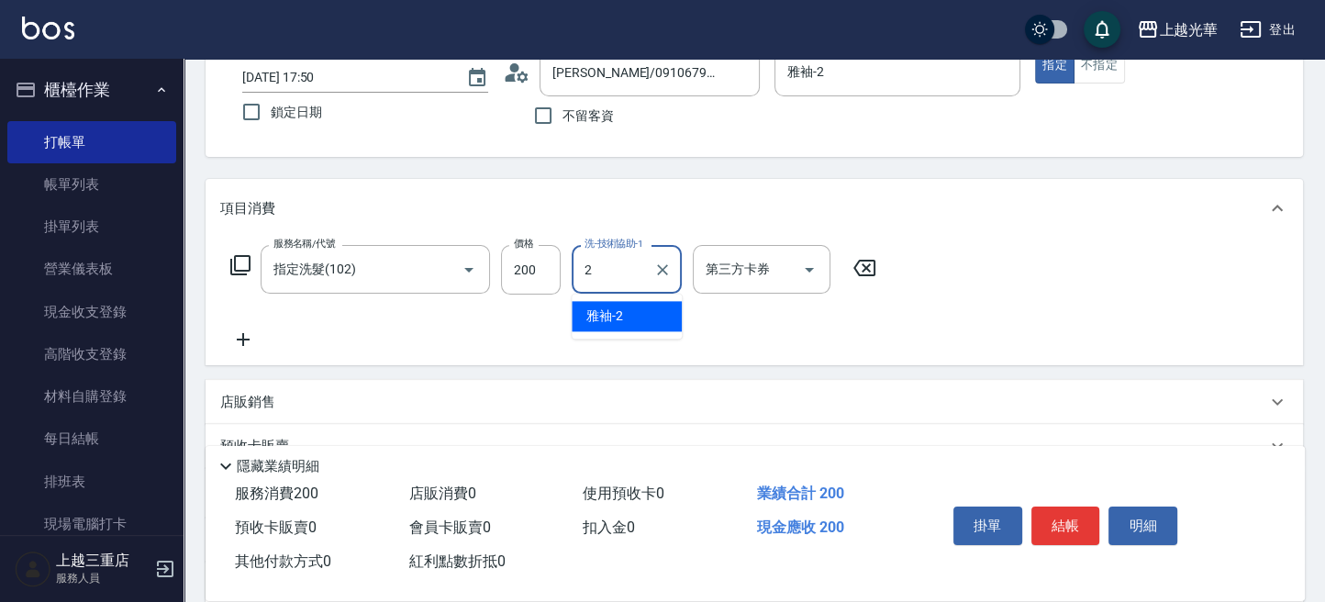
type input "雅袖-2"
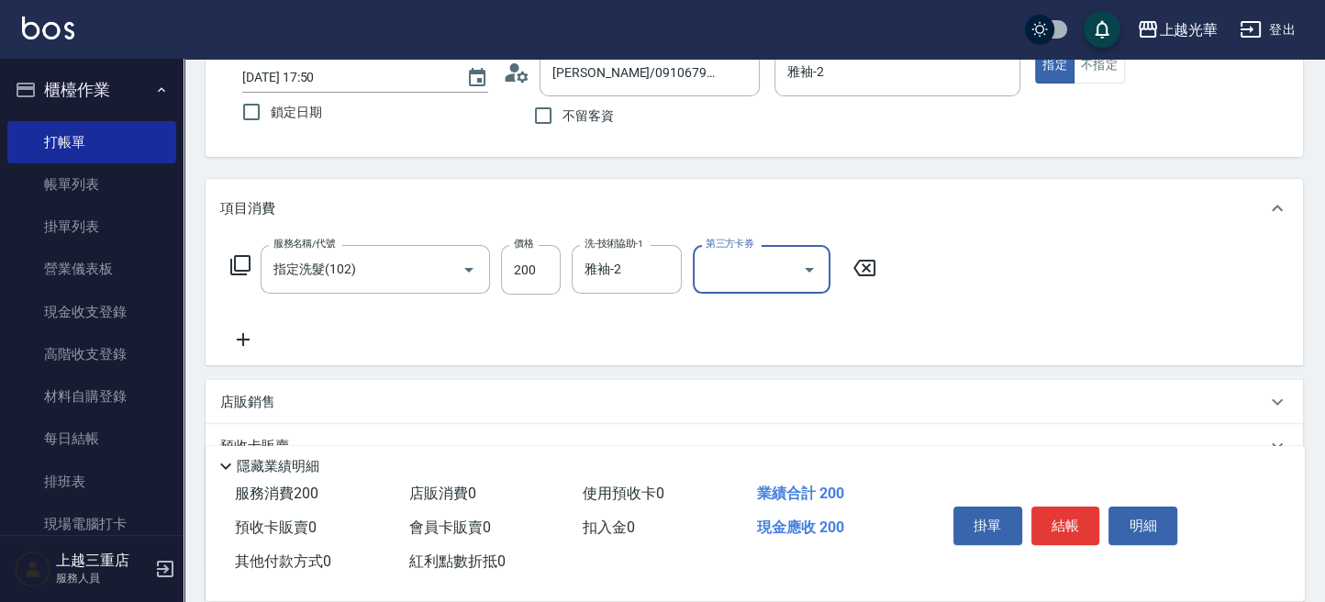
click at [250, 337] on icon at bounding box center [243, 339] width 46 height 22
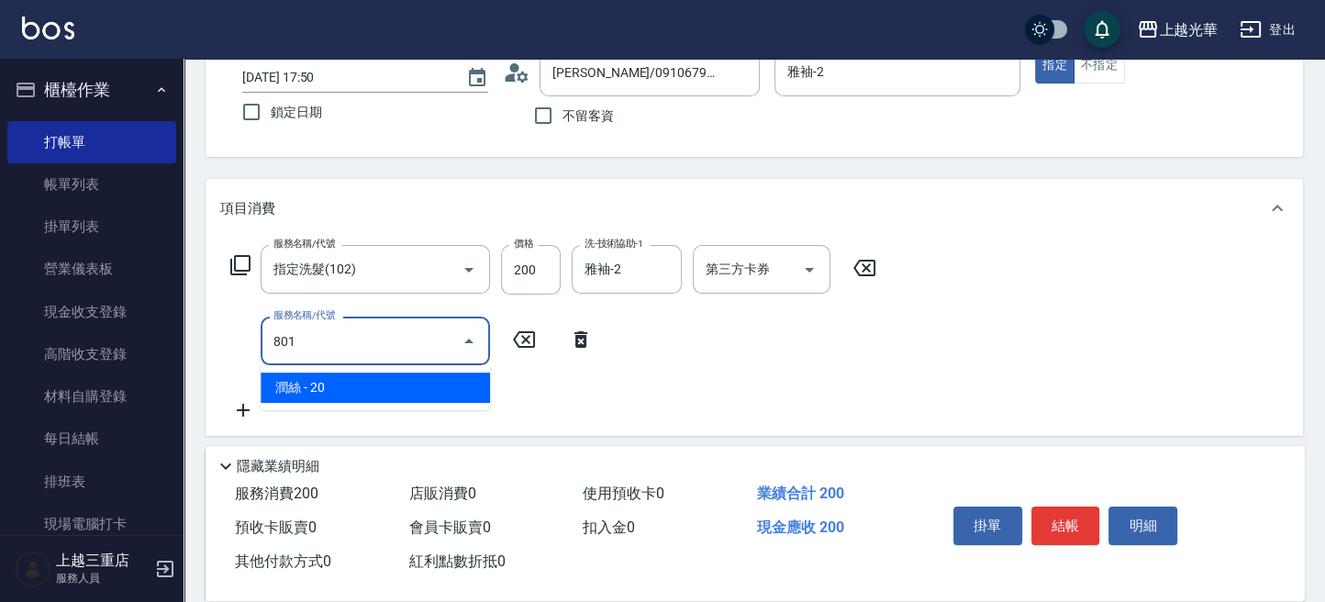
type input "潤絲(801)"
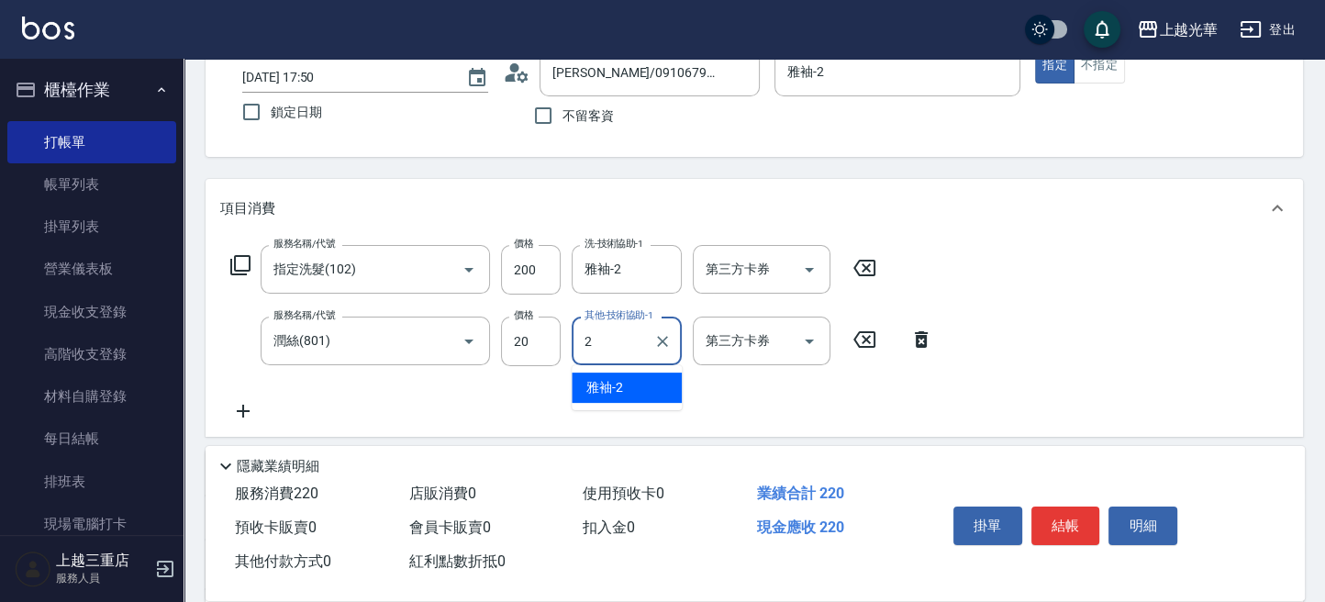
type input "雅袖-2"
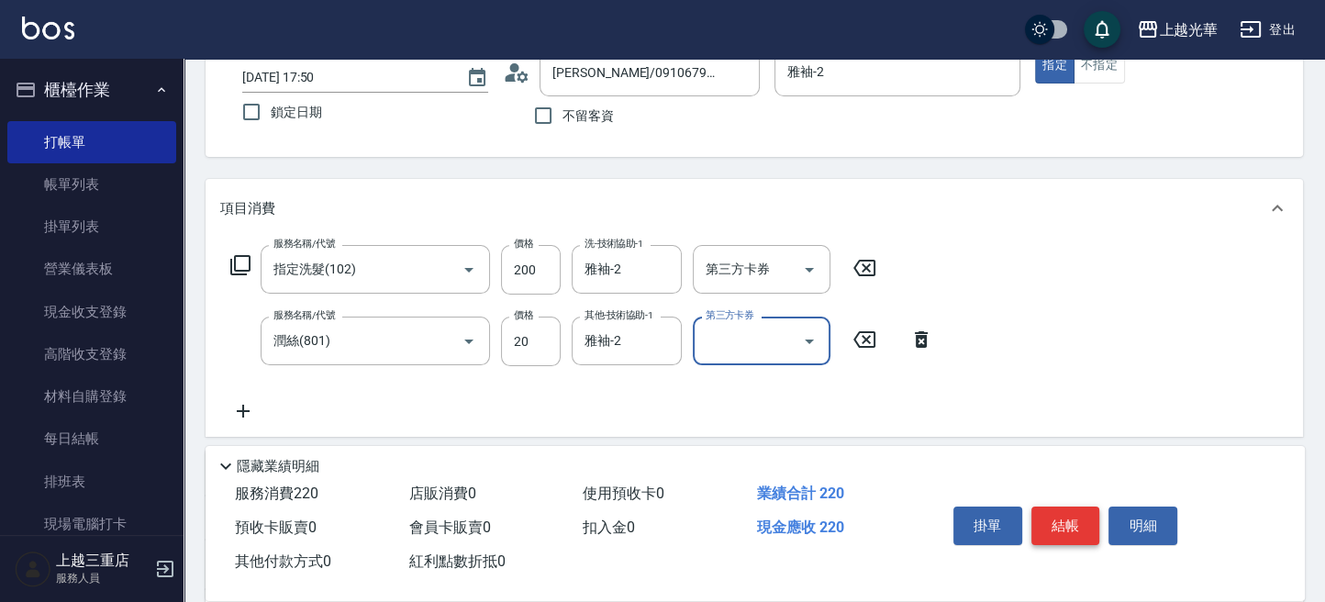
click at [1065, 509] on button "結帳" at bounding box center [1065, 525] width 69 height 39
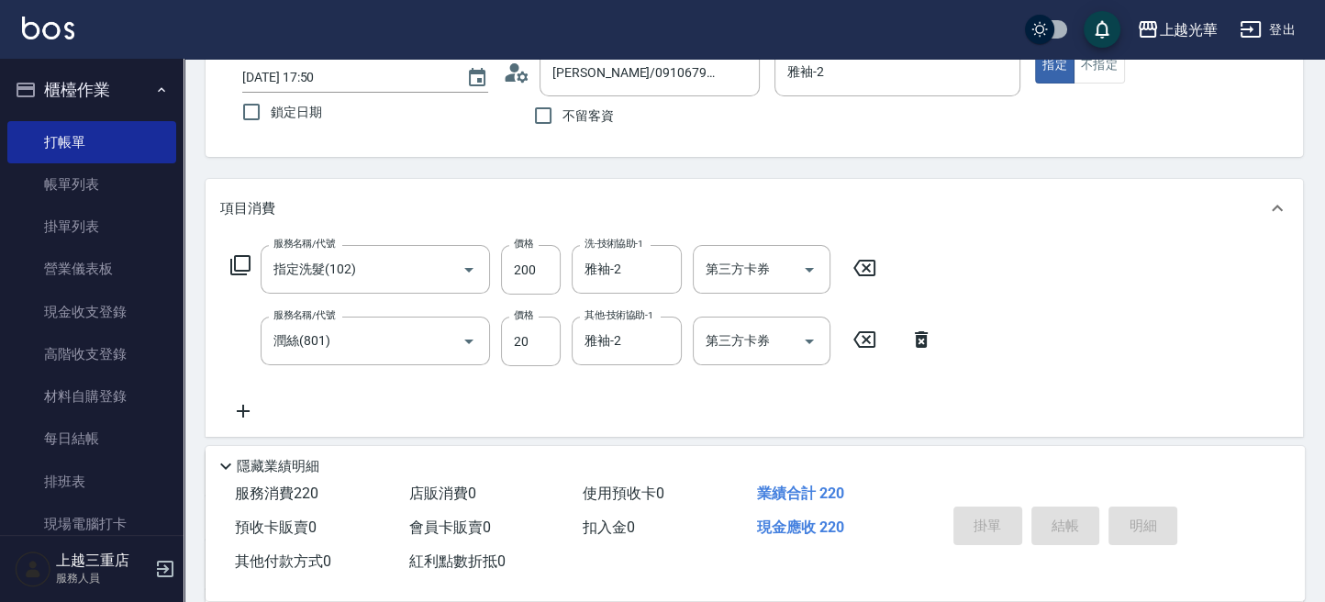
type input "[DATE] 17:54"
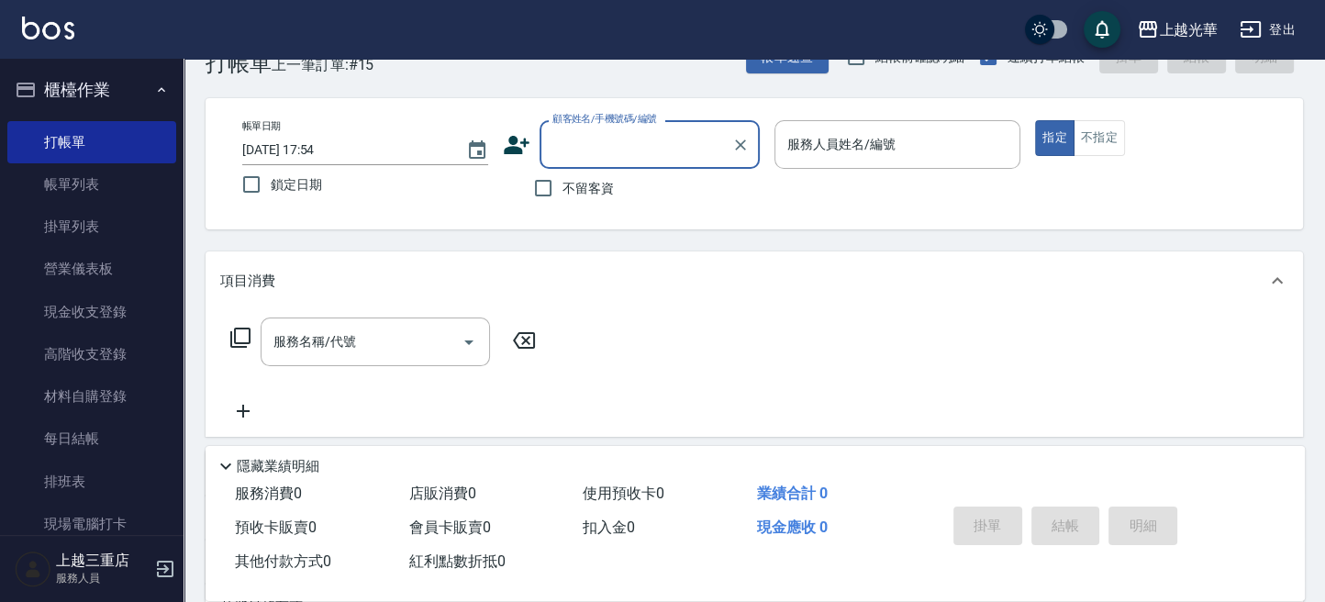
scroll to position [0, 0]
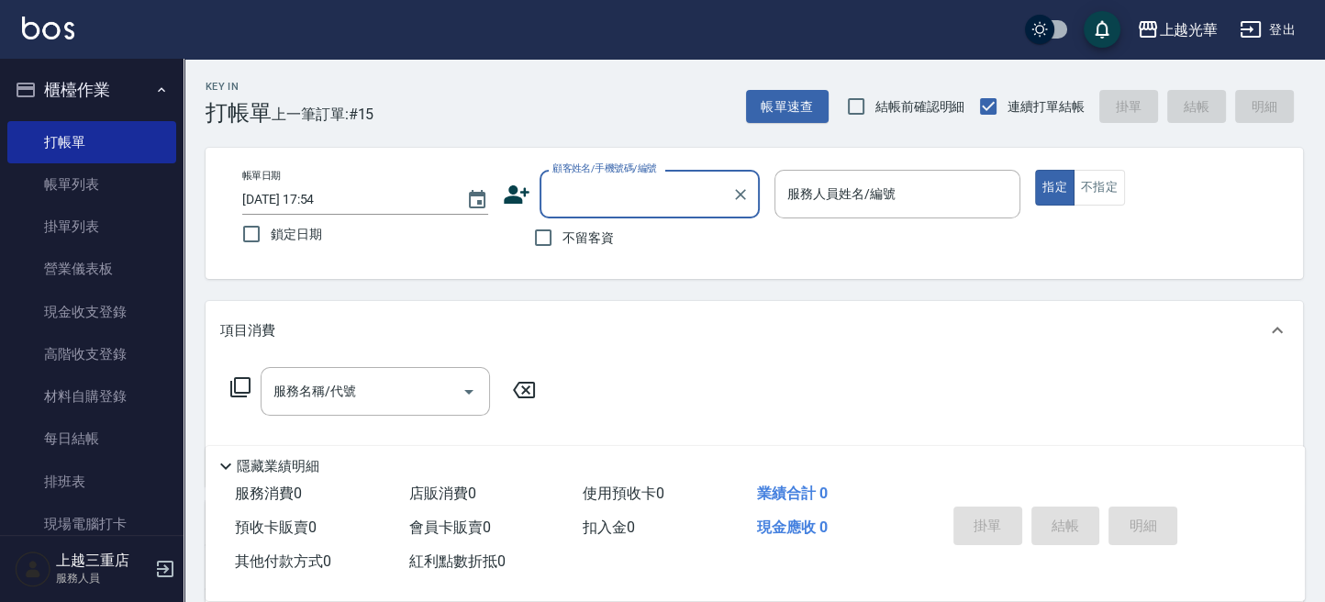
drag, startPoint x: 560, startPoint y: 241, endPoint x: 587, endPoint y: 244, distance: 27.7
click at [560, 241] on input "不留客資" at bounding box center [543, 237] width 39 height 39
checkbox input "true"
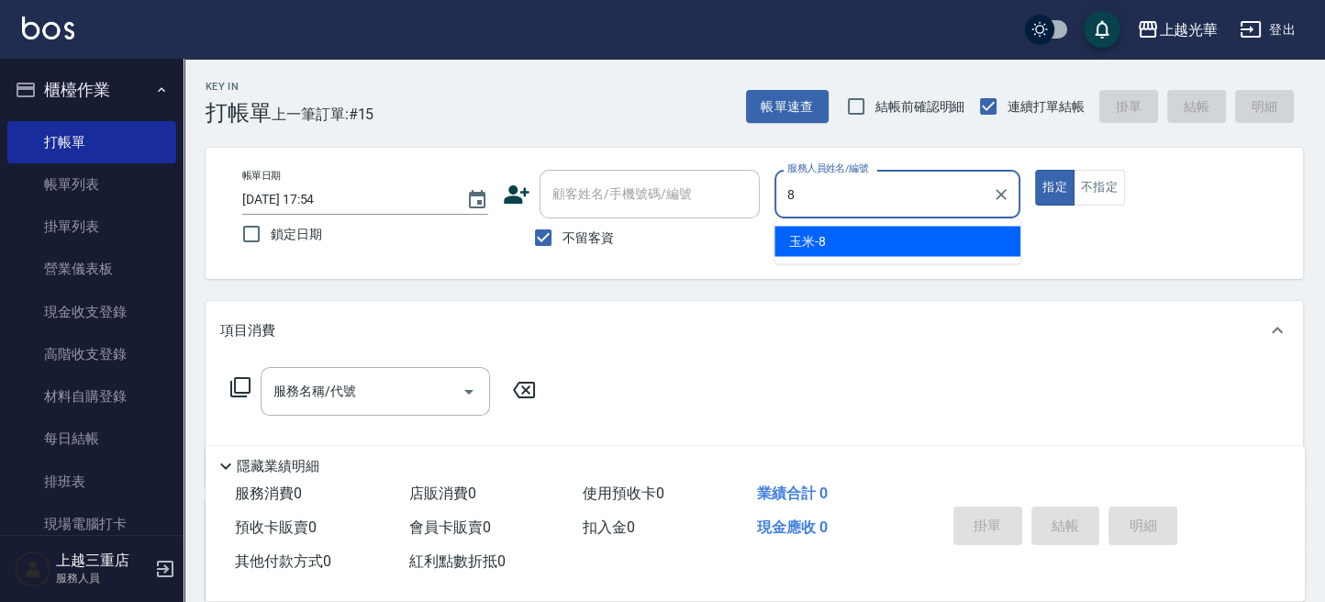
type input "玉米-8"
type button "true"
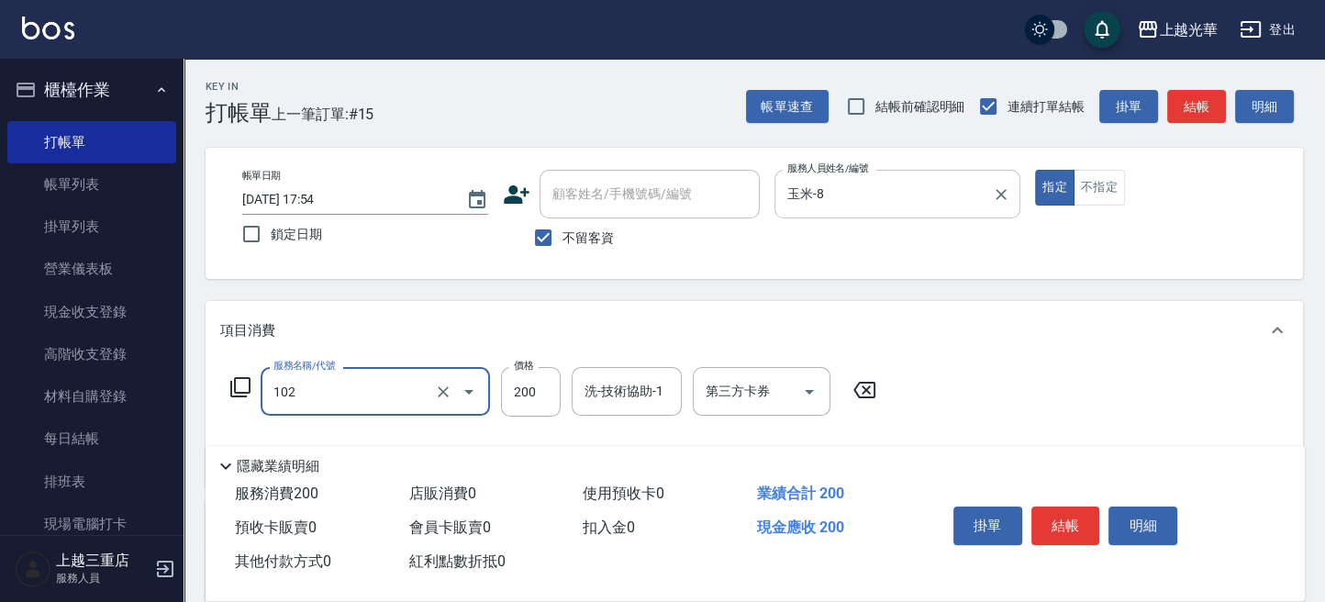
type input "指定洗髮(102)"
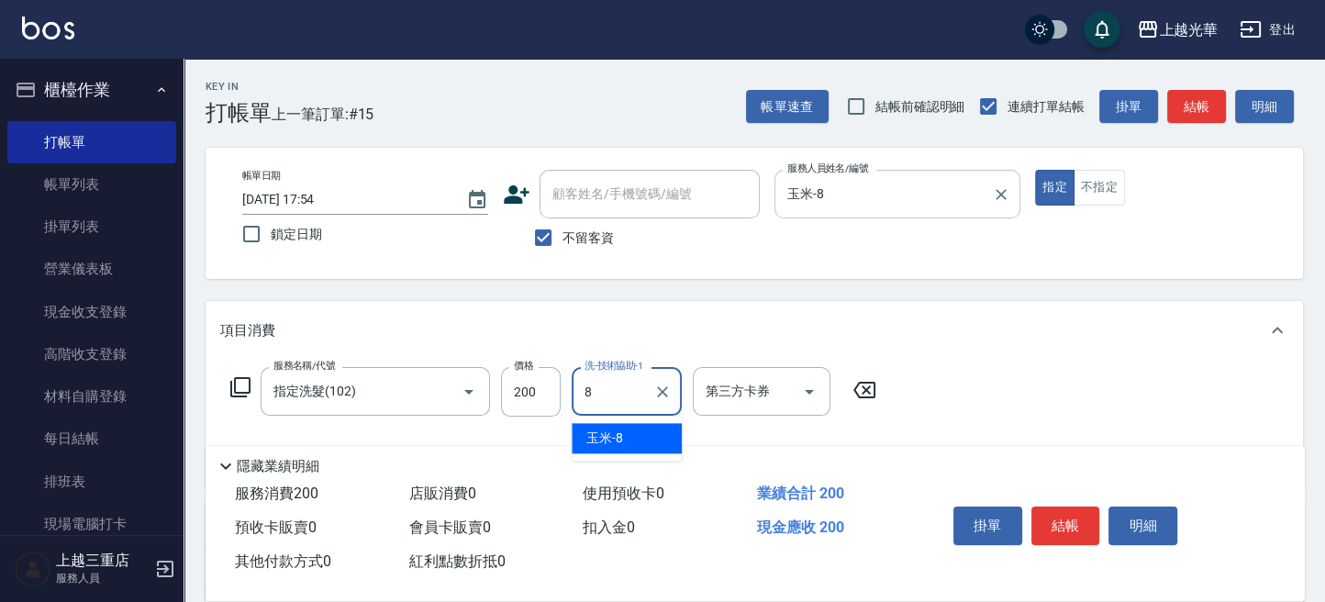
type input "玉米-8"
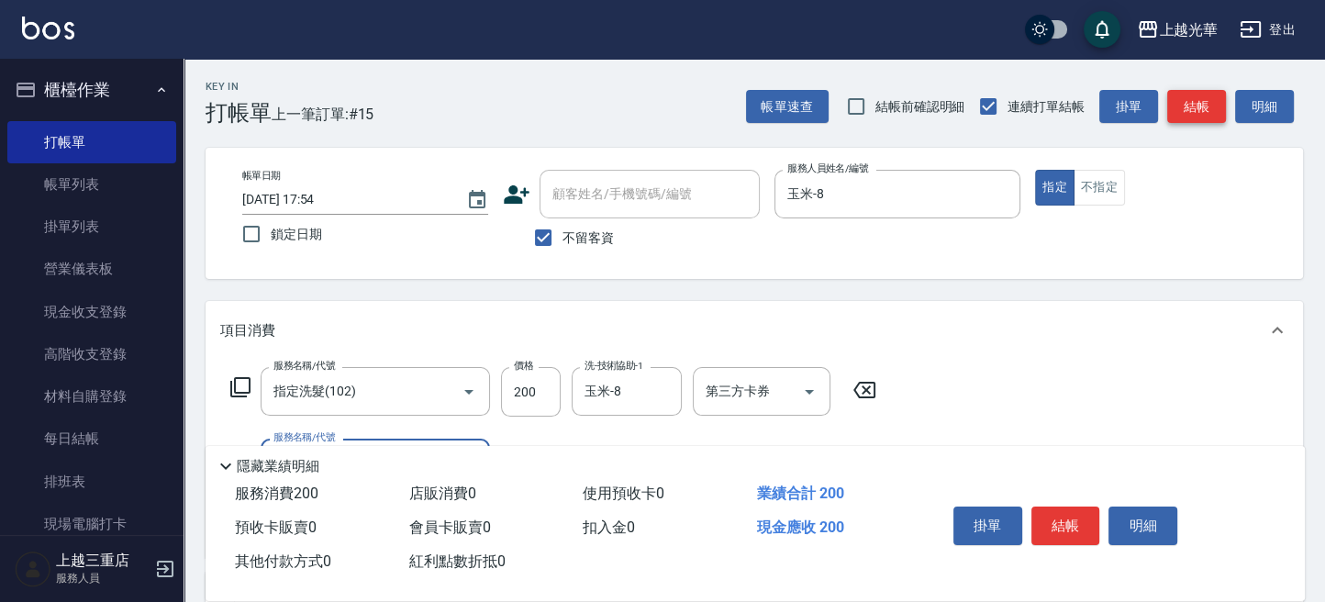
click at [1200, 111] on button "結帳" at bounding box center [1196, 107] width 59 height 34
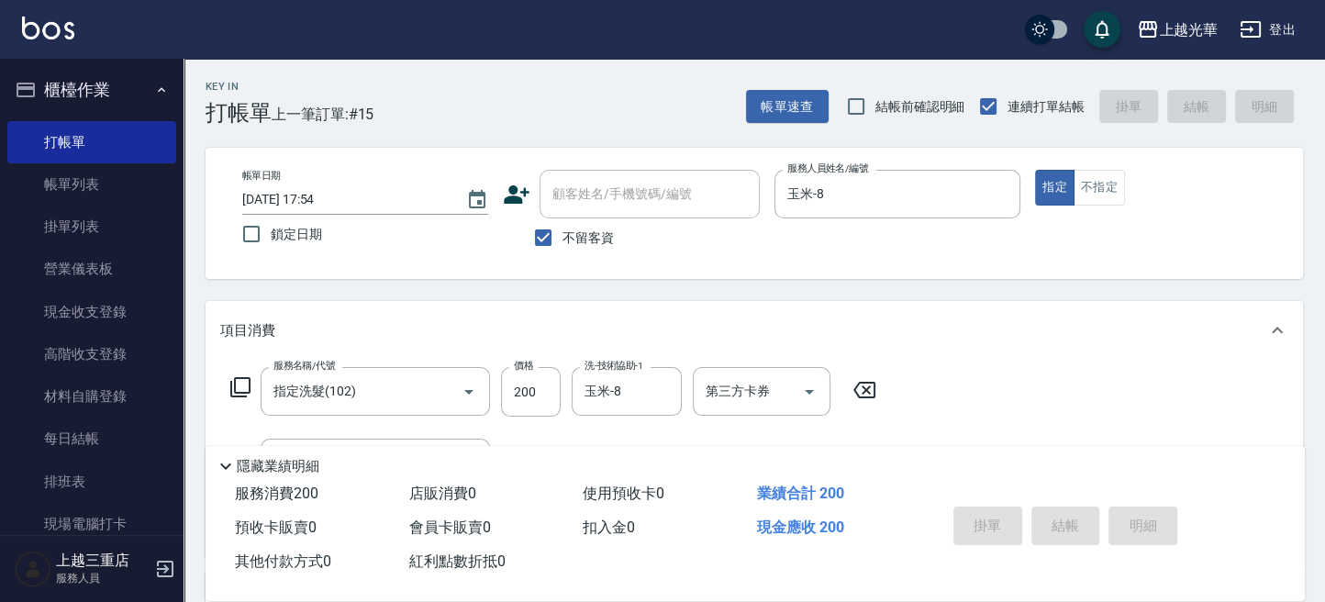
type input "[DATE] 18:07"
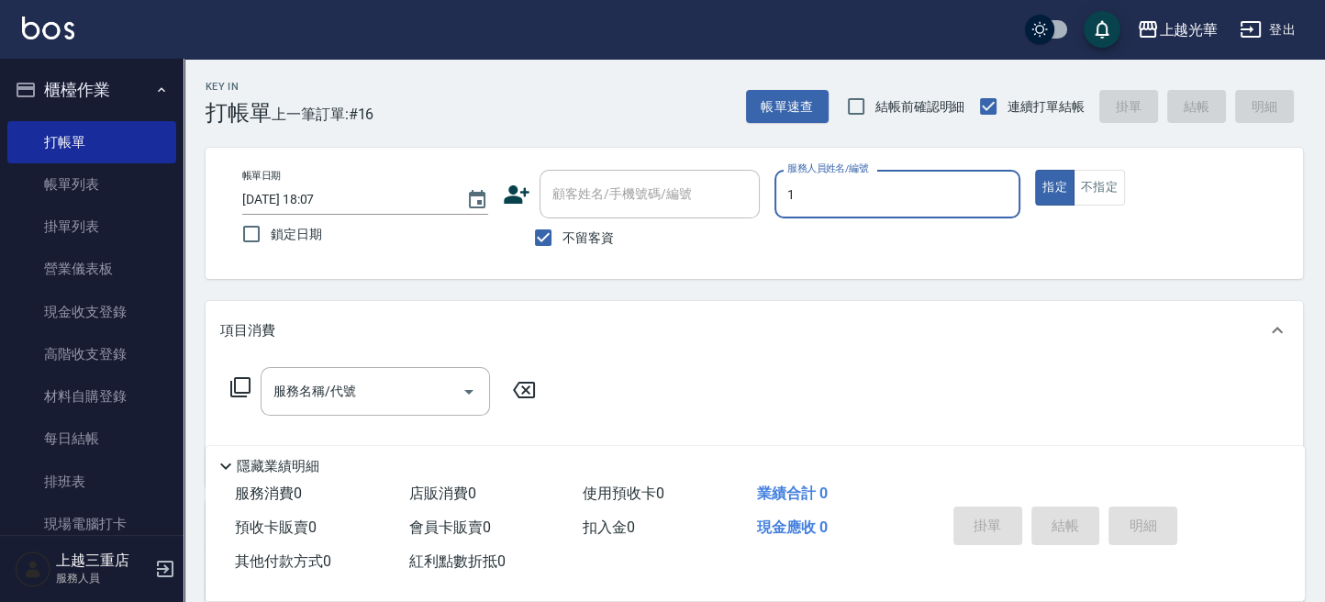
type input "小[PERSON_NAME]-1"
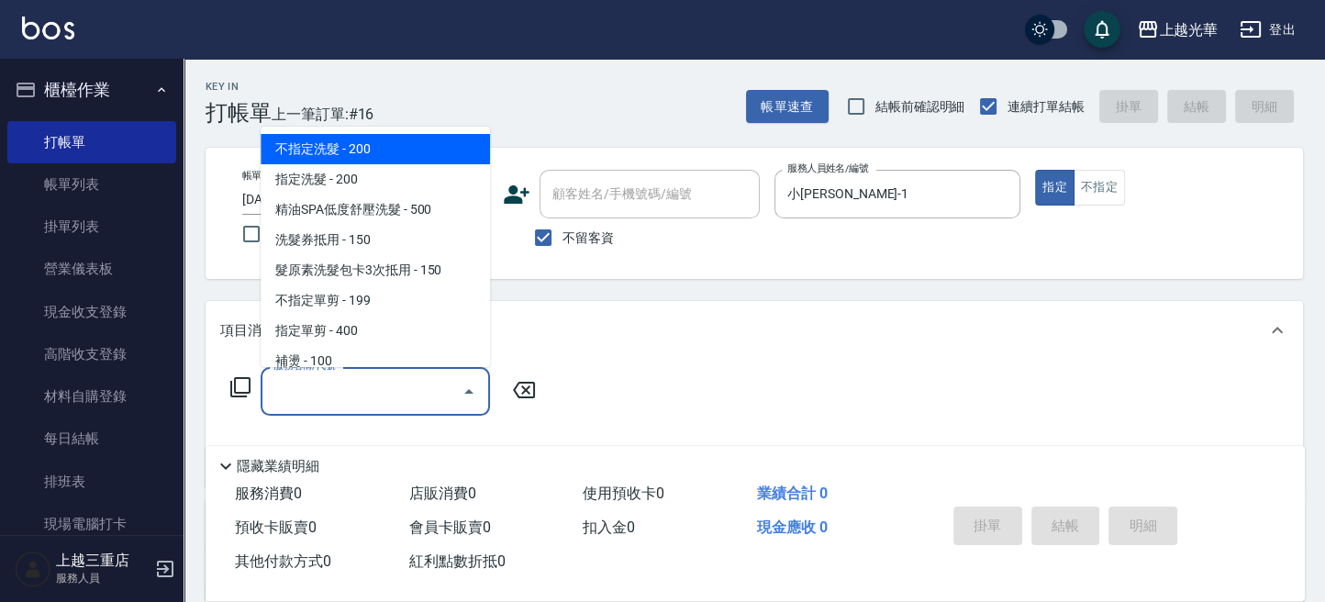
drag, startPoint x: 366, startPoint y: 394, endPoint x: 345, endPoint y: 391, distance: 21.4
click at [363, 394] on input "服務名稱/代號" at bounding box center [361, 391] width 185 height 32
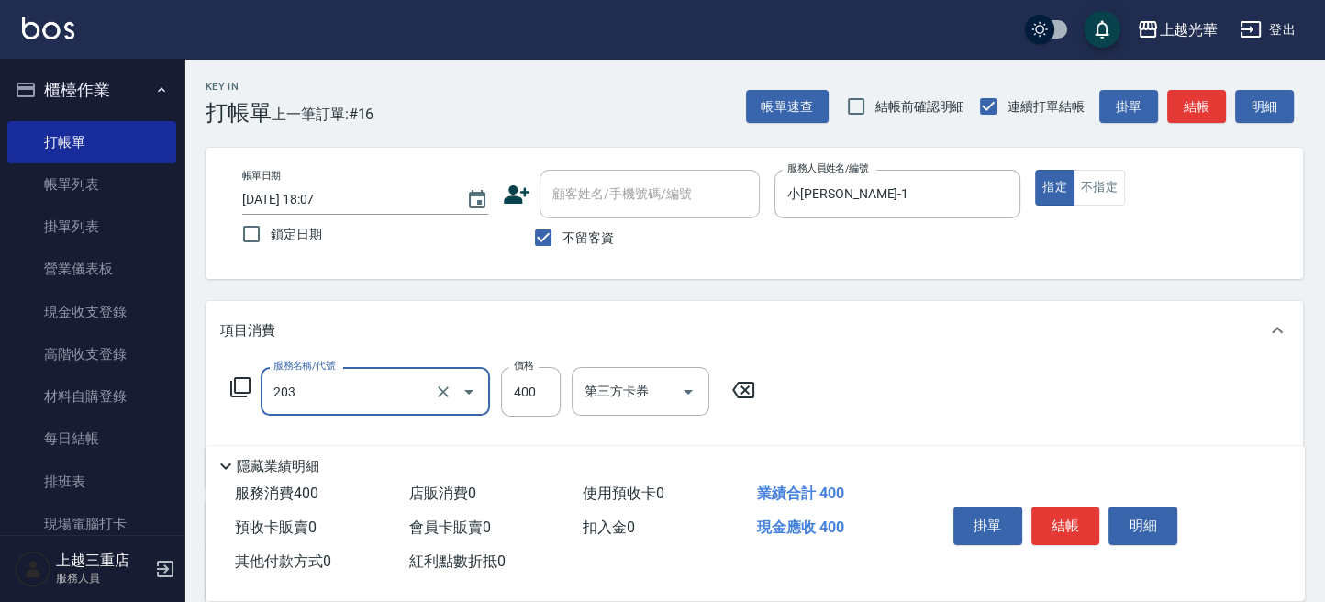
type input "指定單剪(203)"
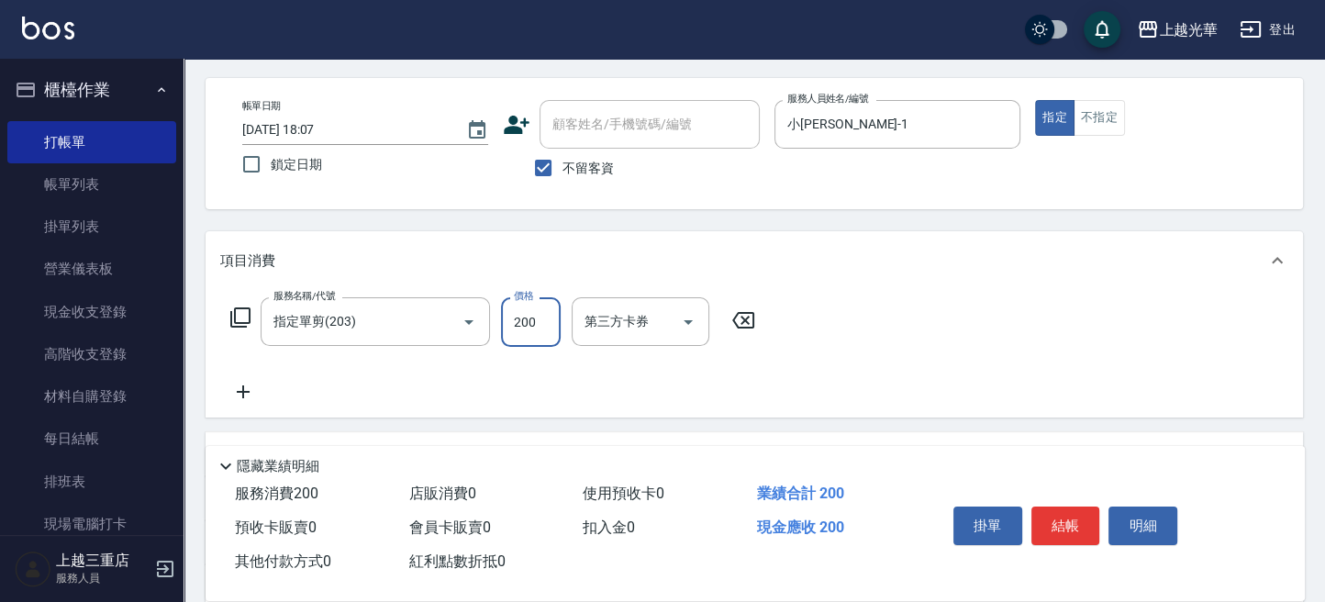
scroll to position [122, 0]
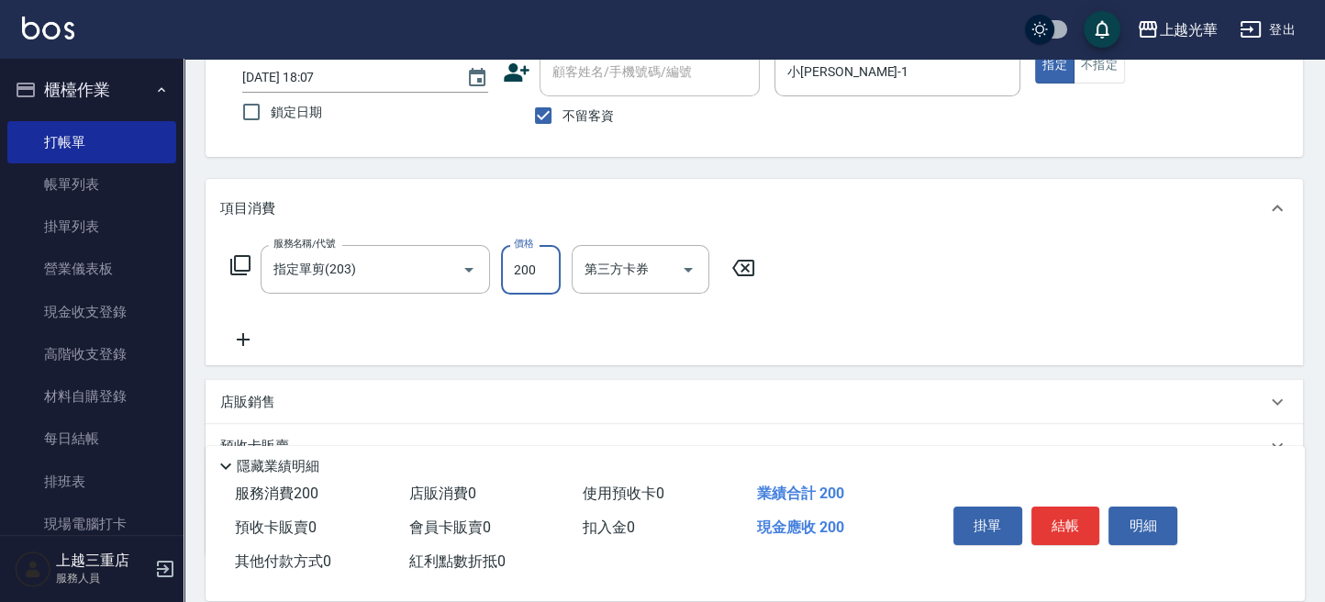
type input "200"
click at [244, 340] on icon at bounding box center [243, 339] width 46 height 22
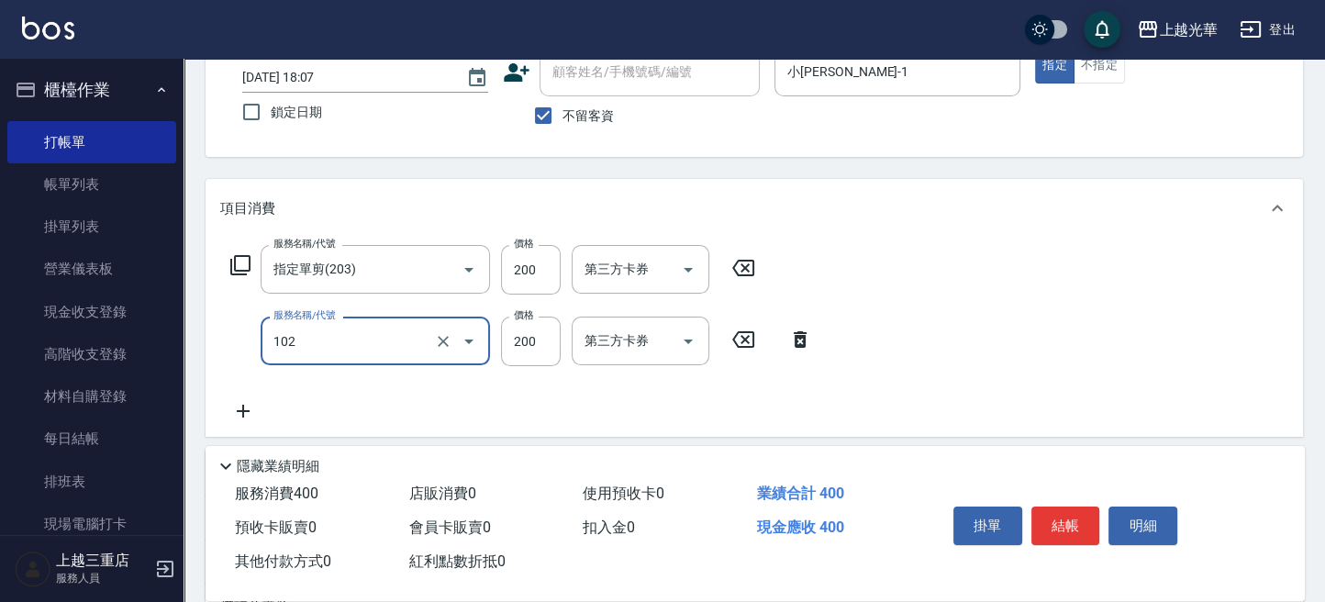
type input "指定洗髮(102)"
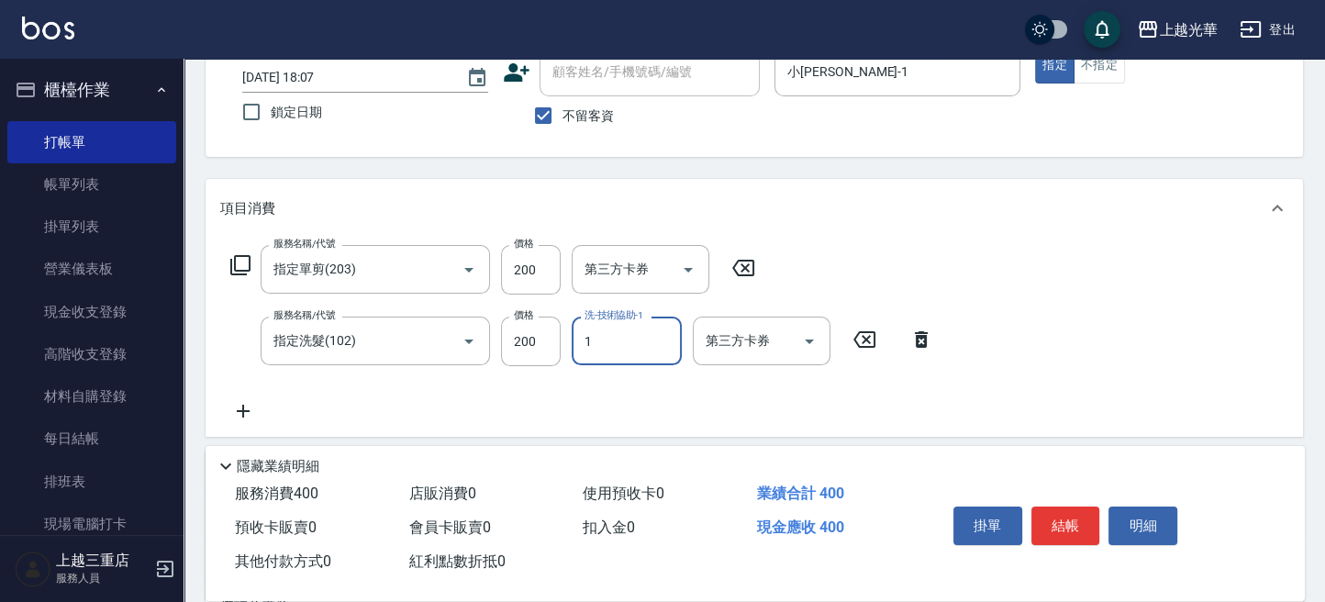
type input "小[PERSON_NAME]-1"
click at [1052, 517] on button "結帳" at bounding box center [1065, 525] width 69 height 39
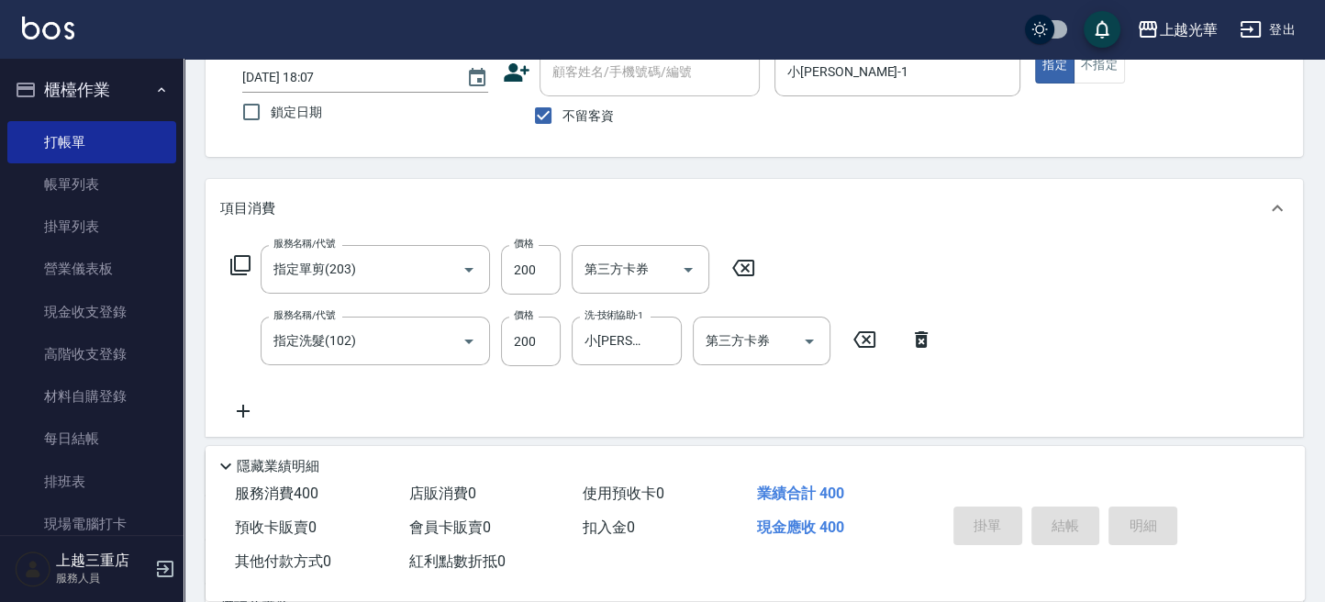
type input "[DATE] 18:27"
